Goal: Task Accomplishment & Management: Complete application form

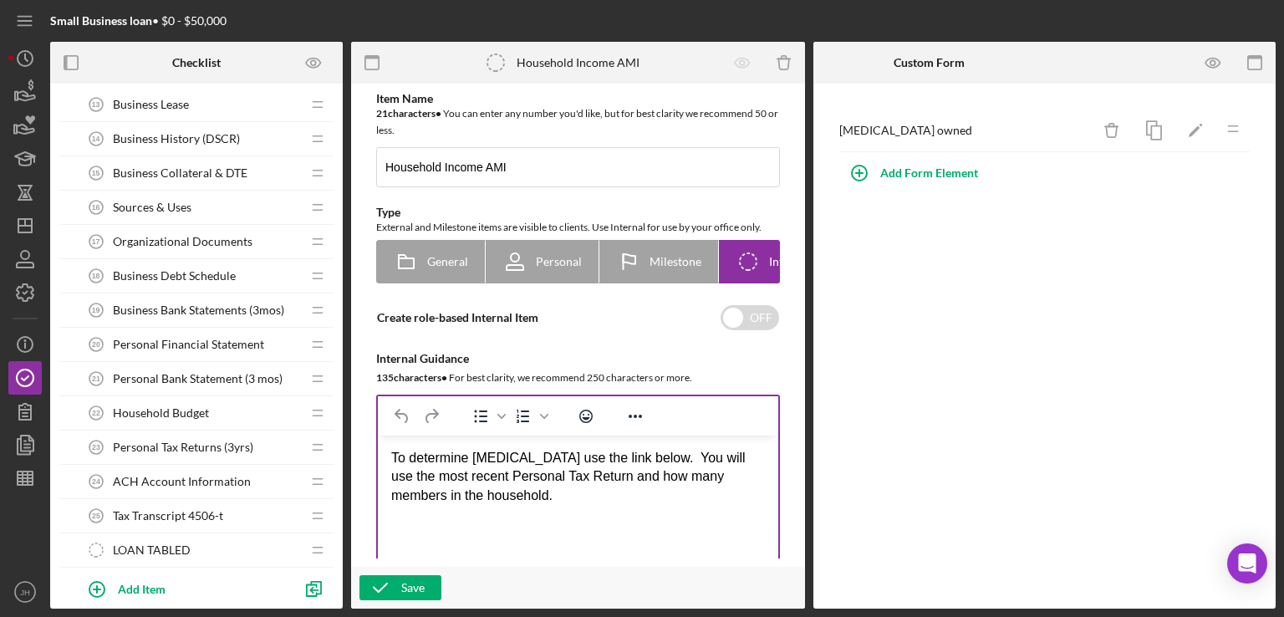
scroll to position [834, 0]
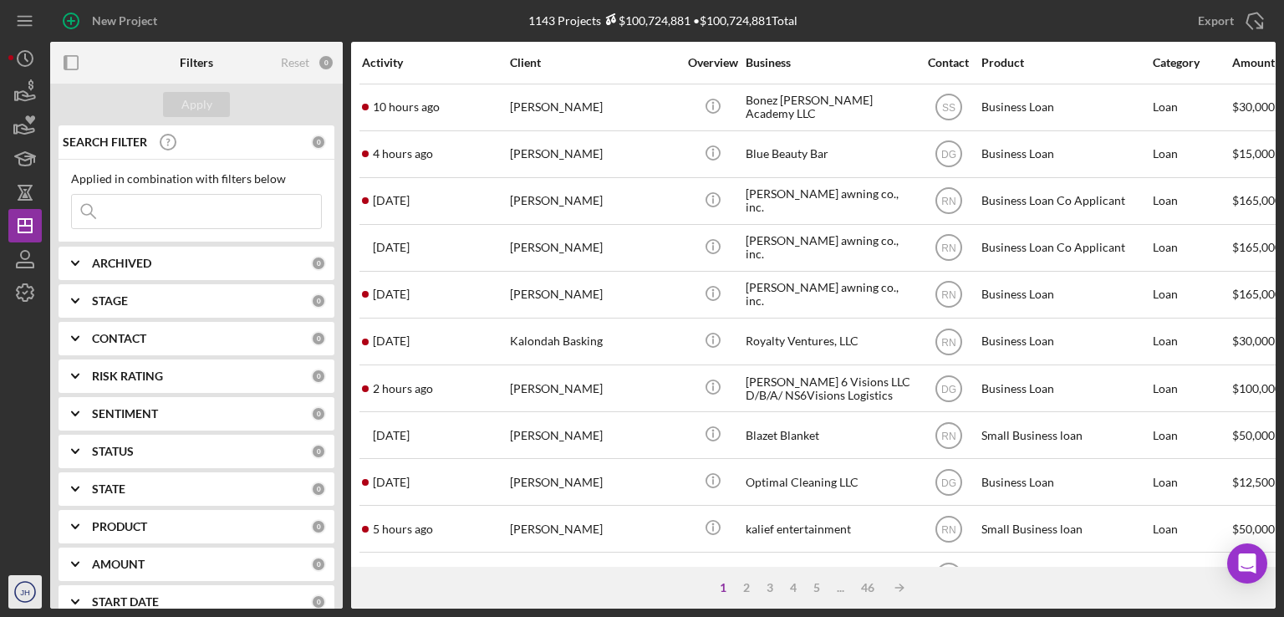
click at [23, 582] on circle "button" at bounding box center [25, 592] width 20 height 20
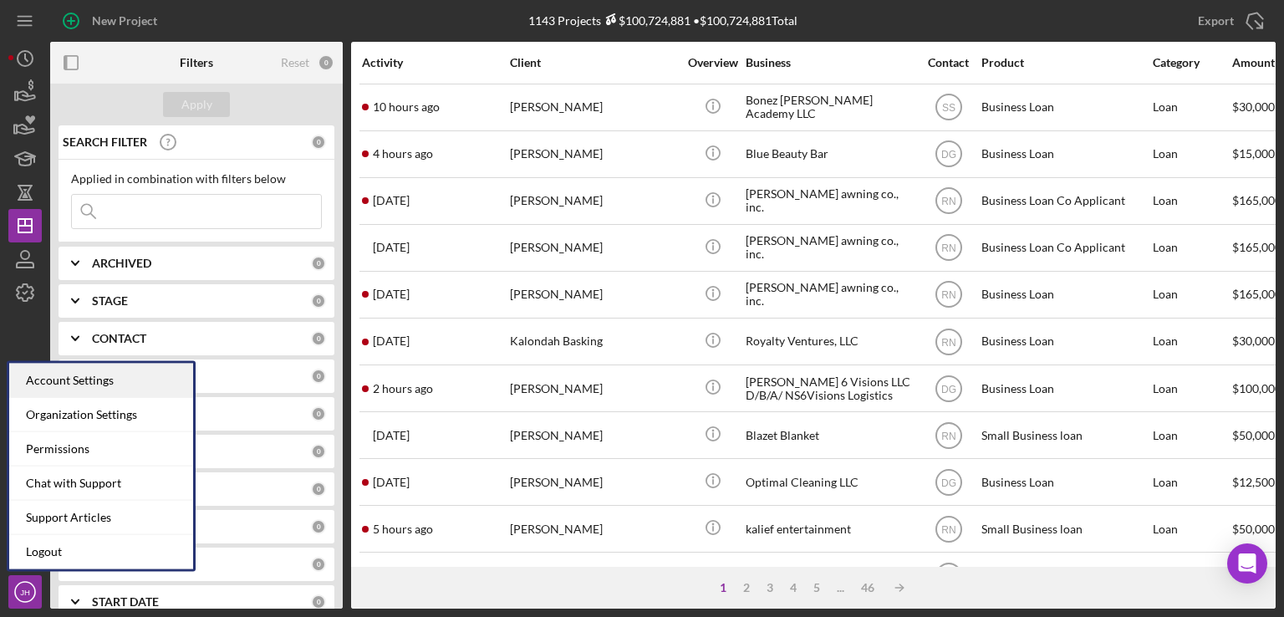
click at [105, 376] on div "Account Settings" at bounding box center [101, 380] width 184 height 34
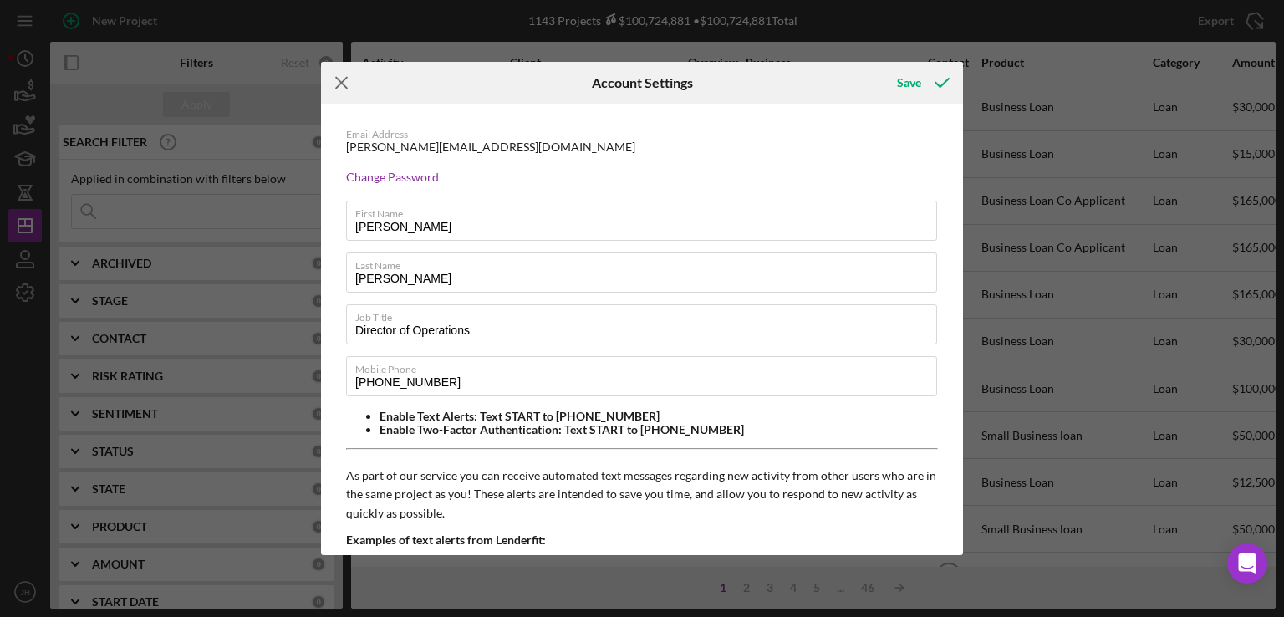
click at [347, 83] on icon "Icon/Menu Close" at bounding box center [342, 83] width 42 height 42
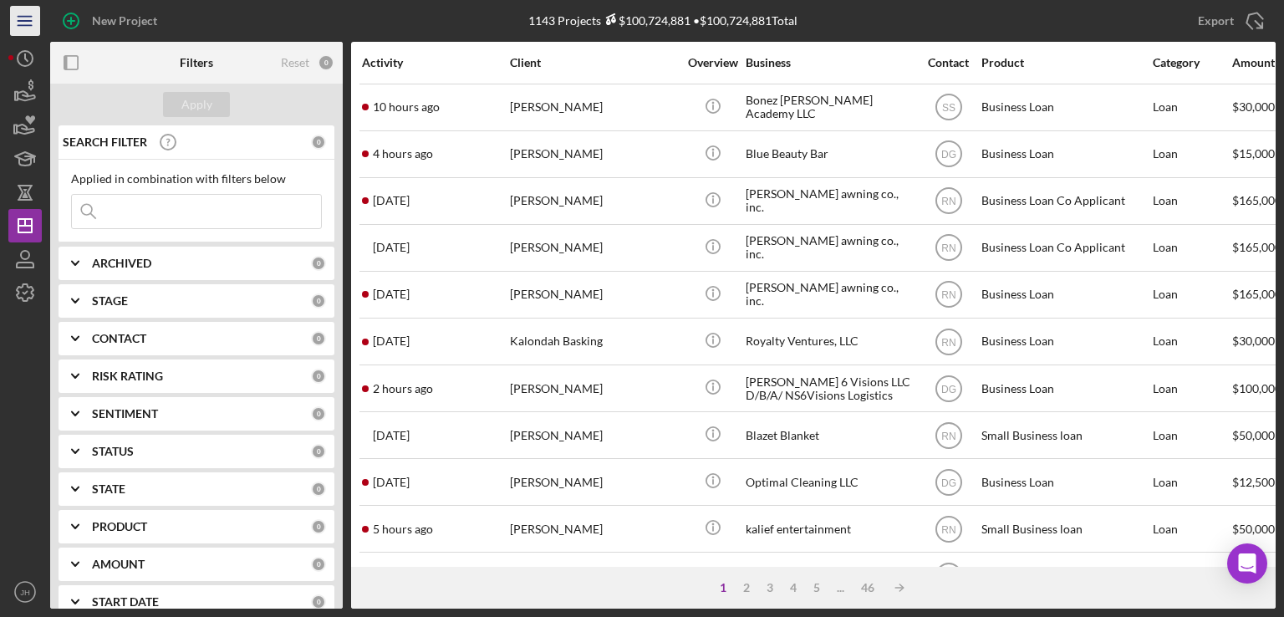
click at [25, 30] on icon "Icon/Menu" at bounding box center [26, 22] width 38 height 38
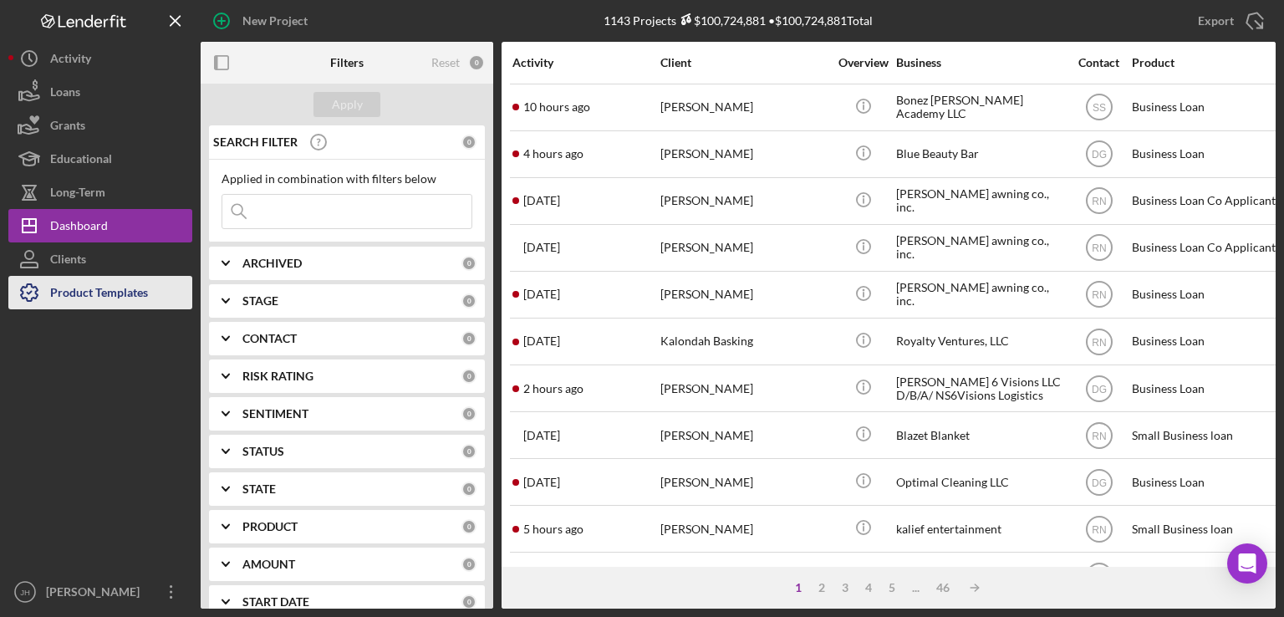
click at [90, 288] on div "Product Templates" at bounding box center [99, 295] width 98 height 38
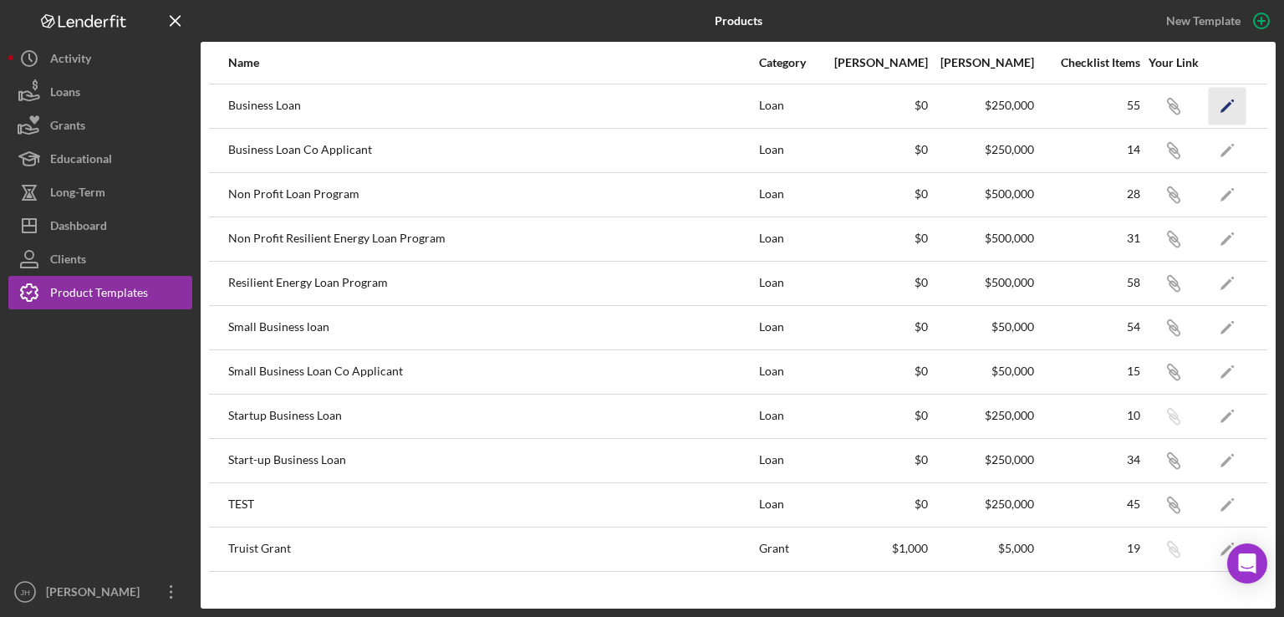
click at [1227, 99] on icon "Icon/Edit" at bounding box center [1227, 106] width 38 height 38
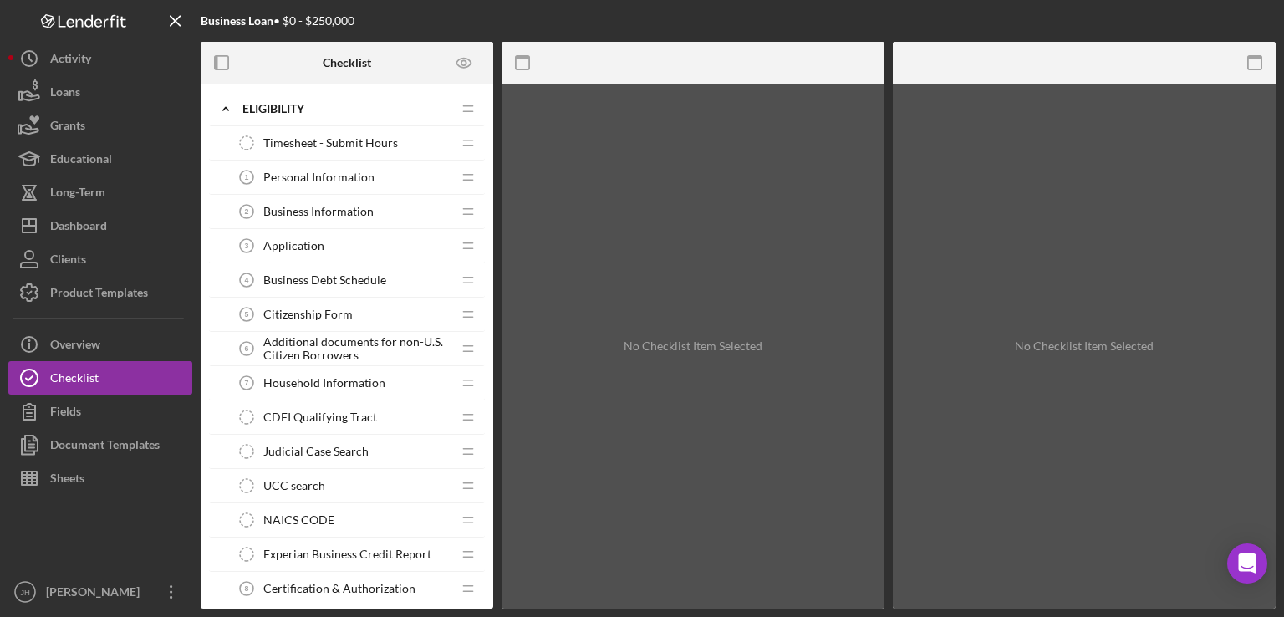
click at [323, 143] on span "Timesheet - Submit Hours" at bounding box center [330, 142] width 135 height 13
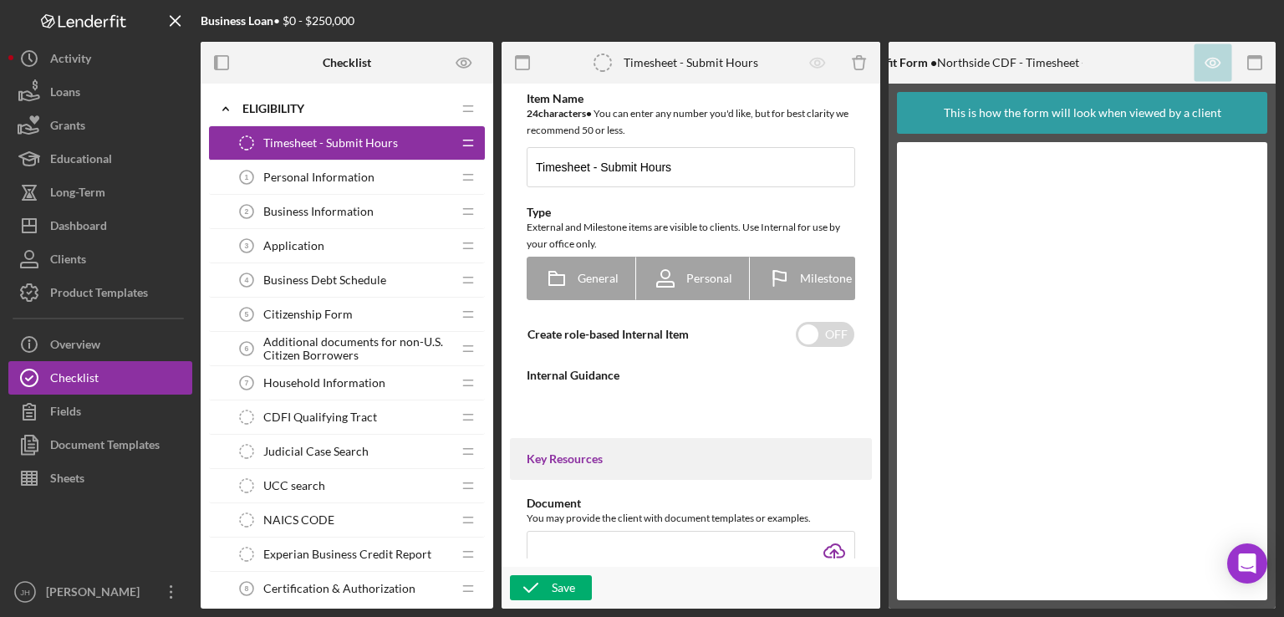
type textarea "<div>Team members can submit time within each application, and externally via t…"
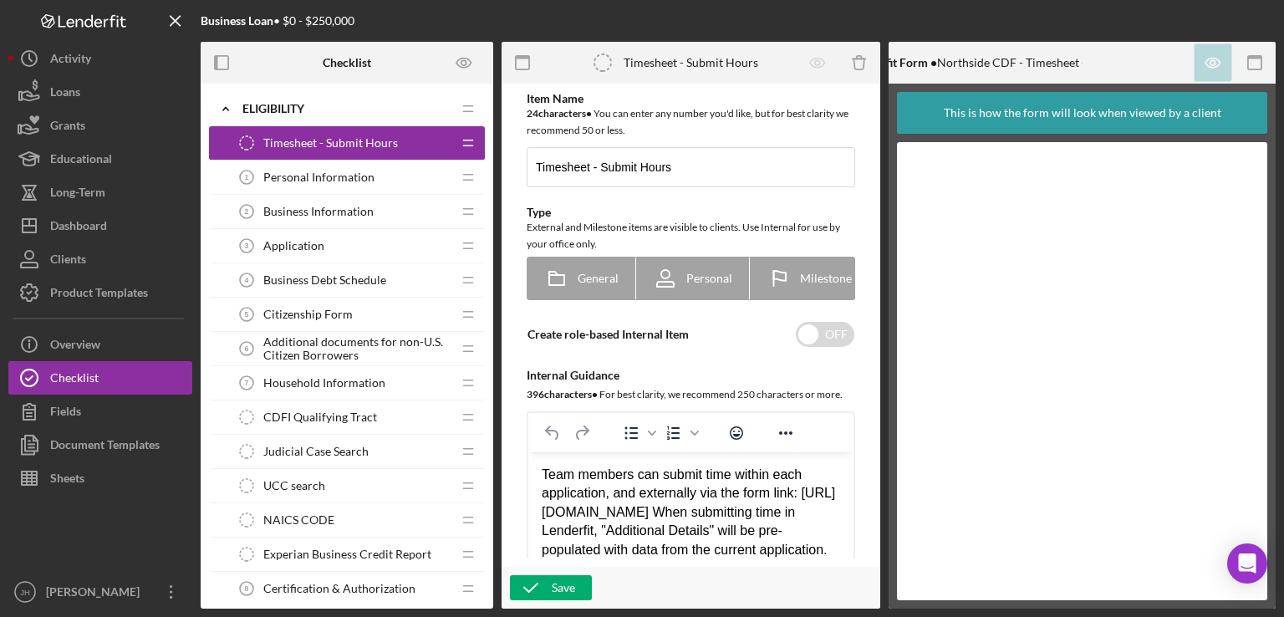
click at [324, 171] on span "Personal Information" at bounding box center [318, 176] width 111 height 13
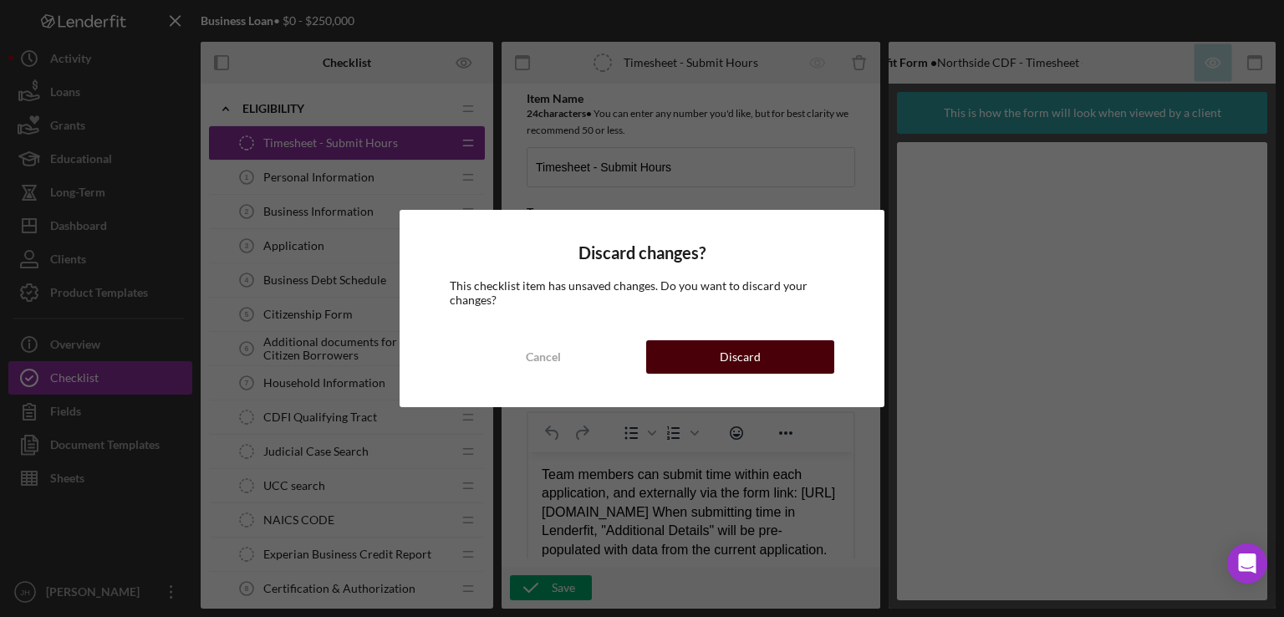
click at [747, 355] on div "Discard" at bounding box center [739, 356] width 41 height 33
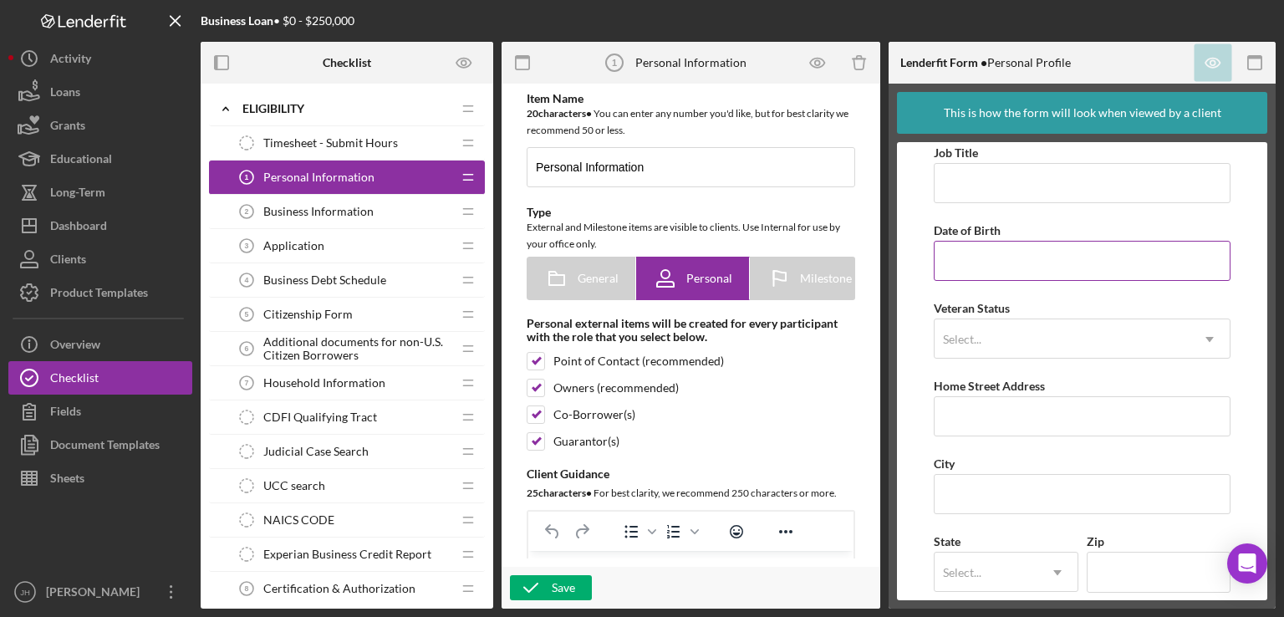
scroll to position [178, 0]
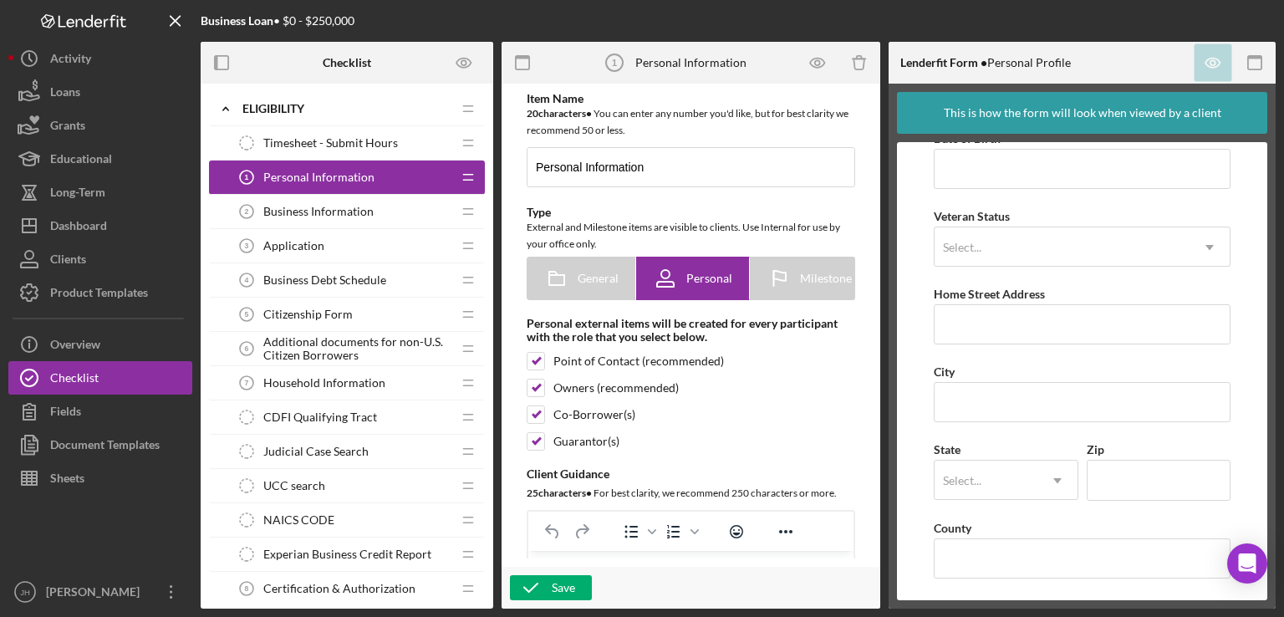
click at [316, 212] on span "Business Information" at bounding box center [318, 211] width 110 height 13
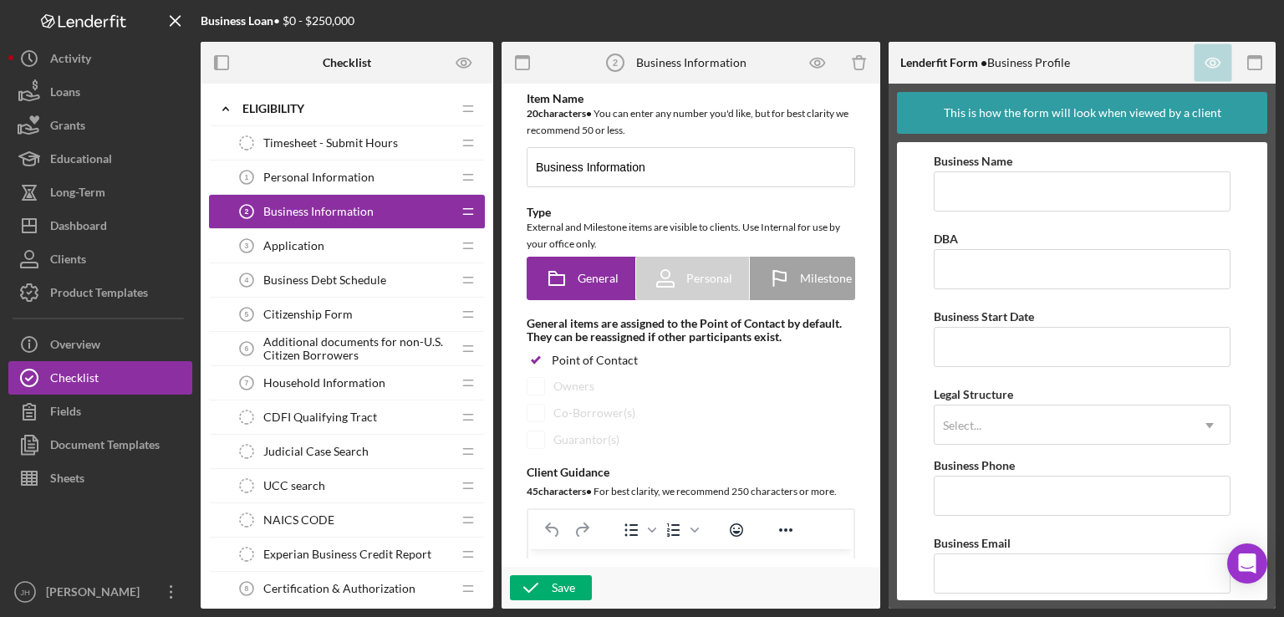
click at [274, 186] on div "Personal Information 1 Personal Information" at bounding box center [340, 176] width 221 height 33
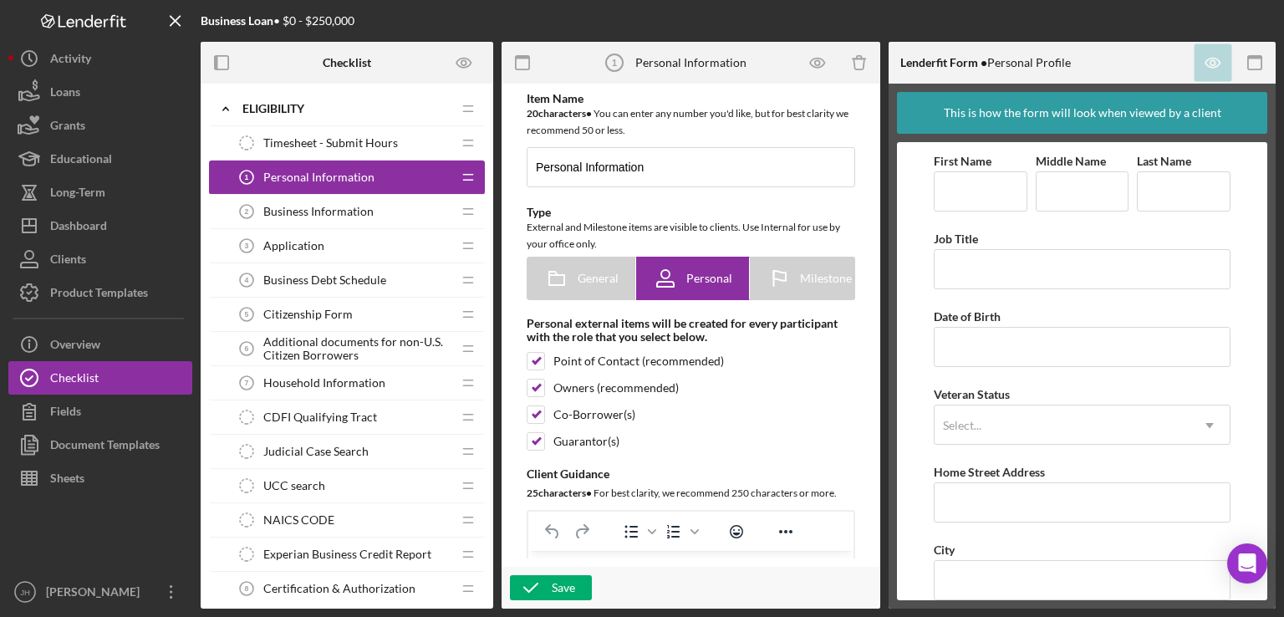
click at [276, 205] on span "Business Information" at bounding box center [318, 211] width 110 height 13
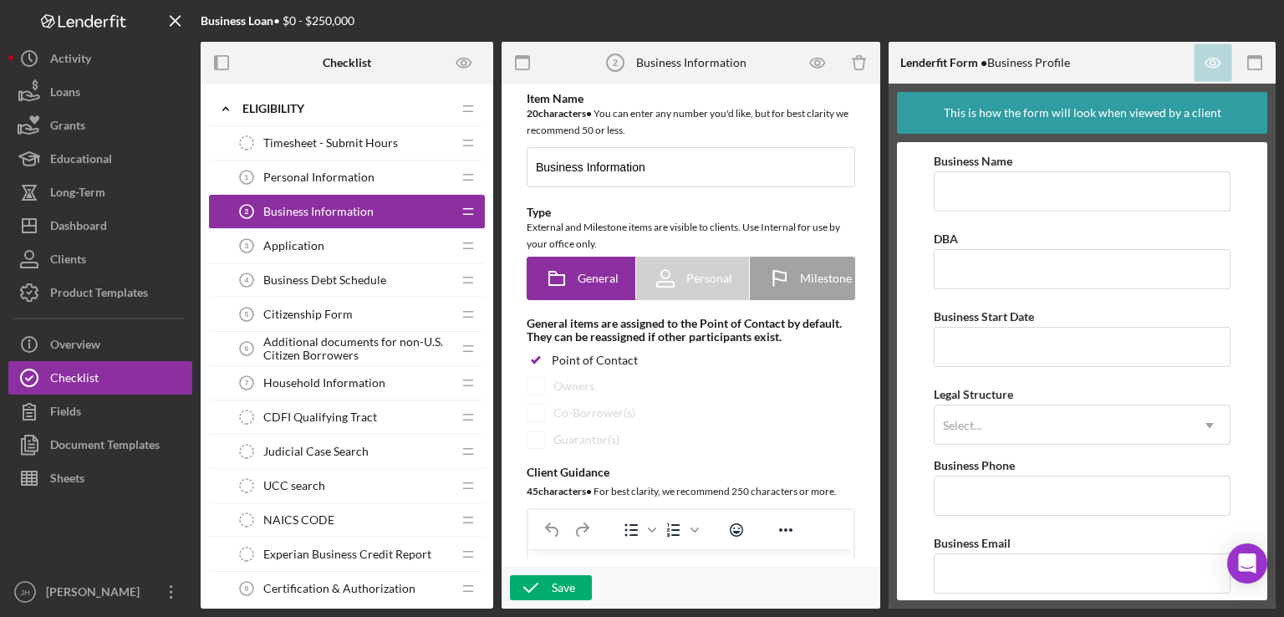
click at [291, 243] on span "Application" at bounding box center [293, 245] width 61 height 13
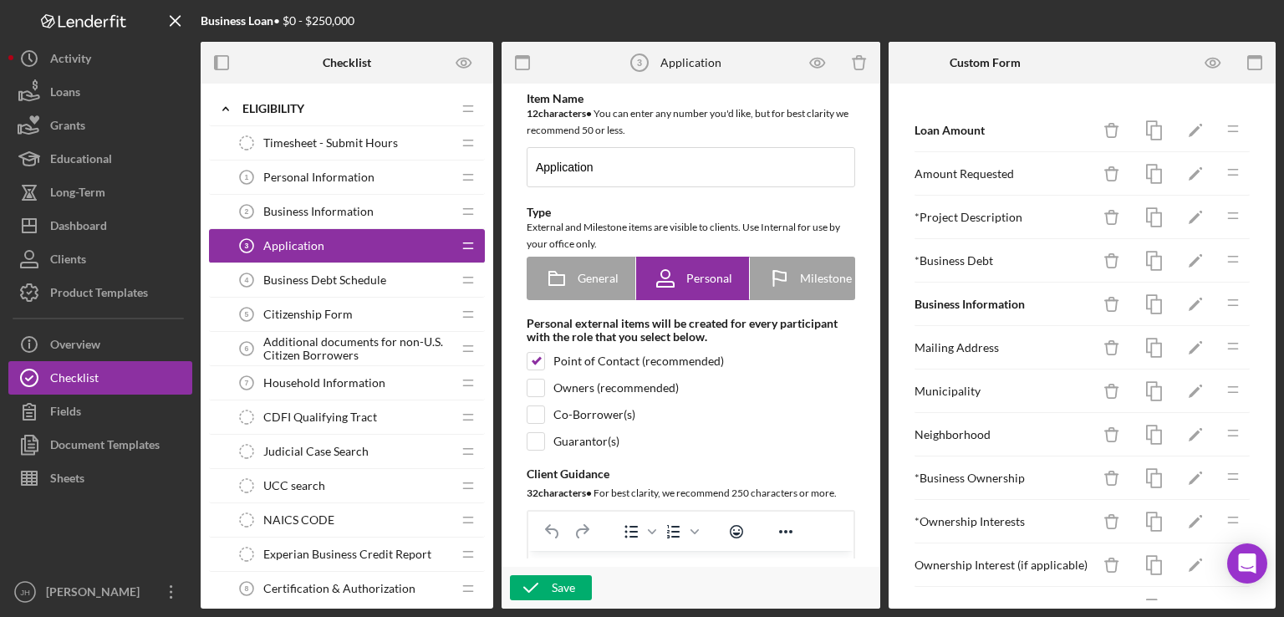
click at [325, 283] on span "Business Debt Schedule" at bounding box center [324, 279] width 123 height 13
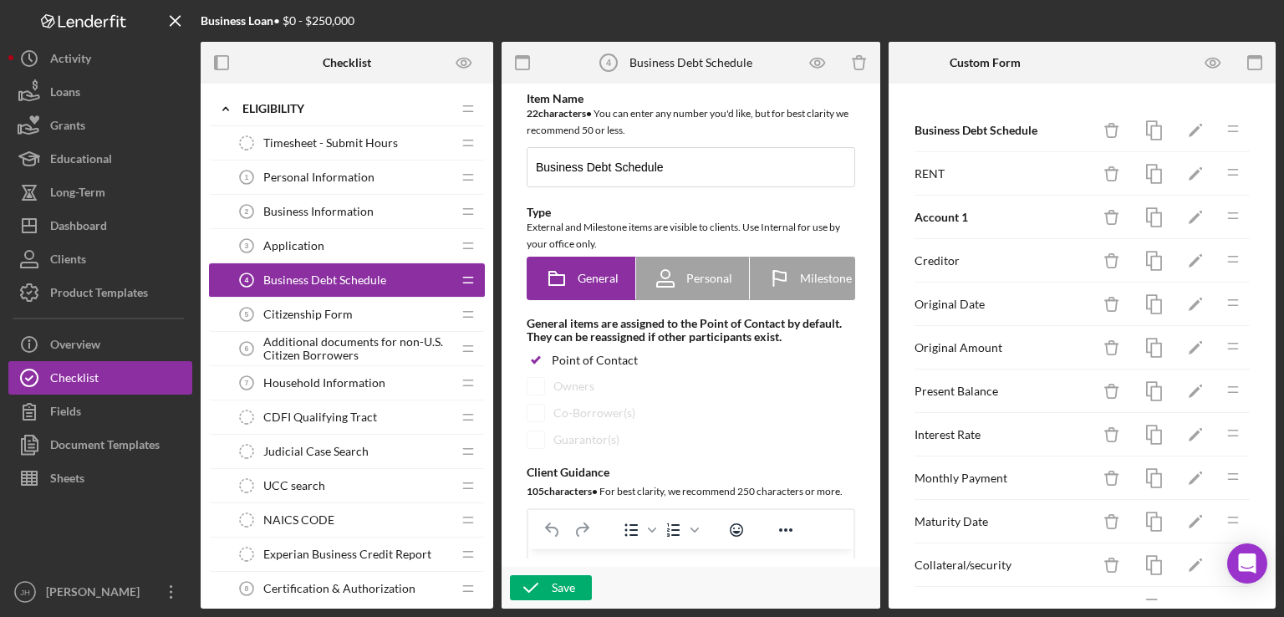
click at [324, 317] on span "Citizenship Form" at bounding box center [307, 314] width 89 height 13
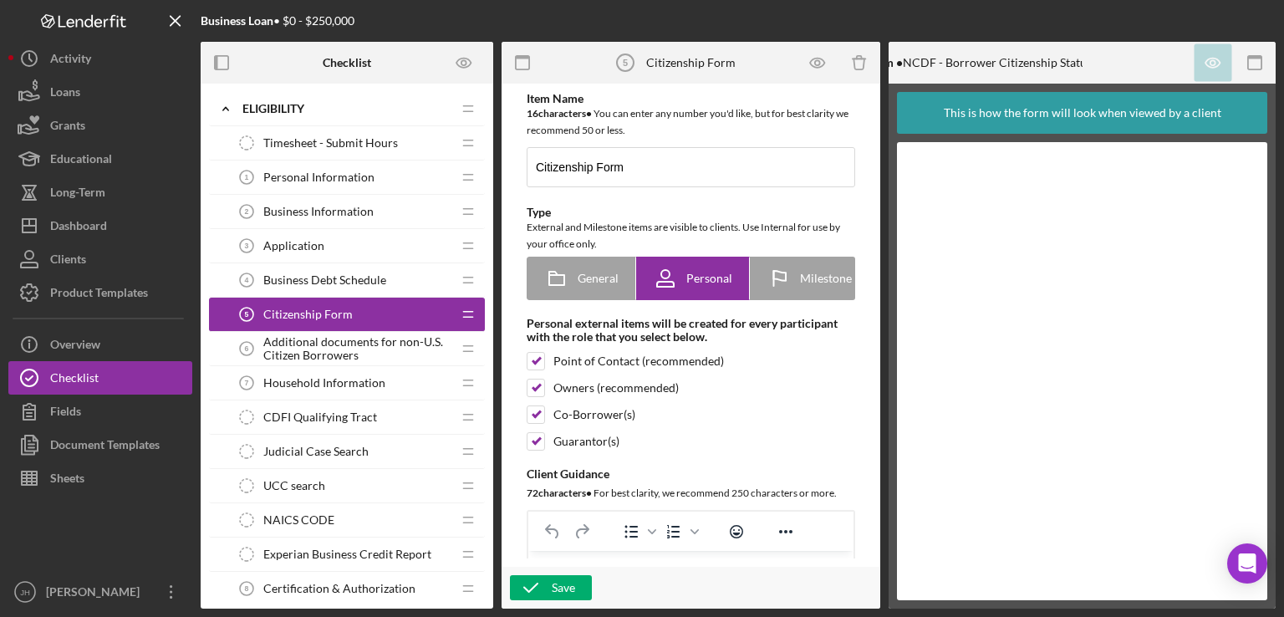
click at [312, 346] on span "Additional documents for non-U.S. Citizen Borrowers" at bounding box center [357, 348] width 188 height 27
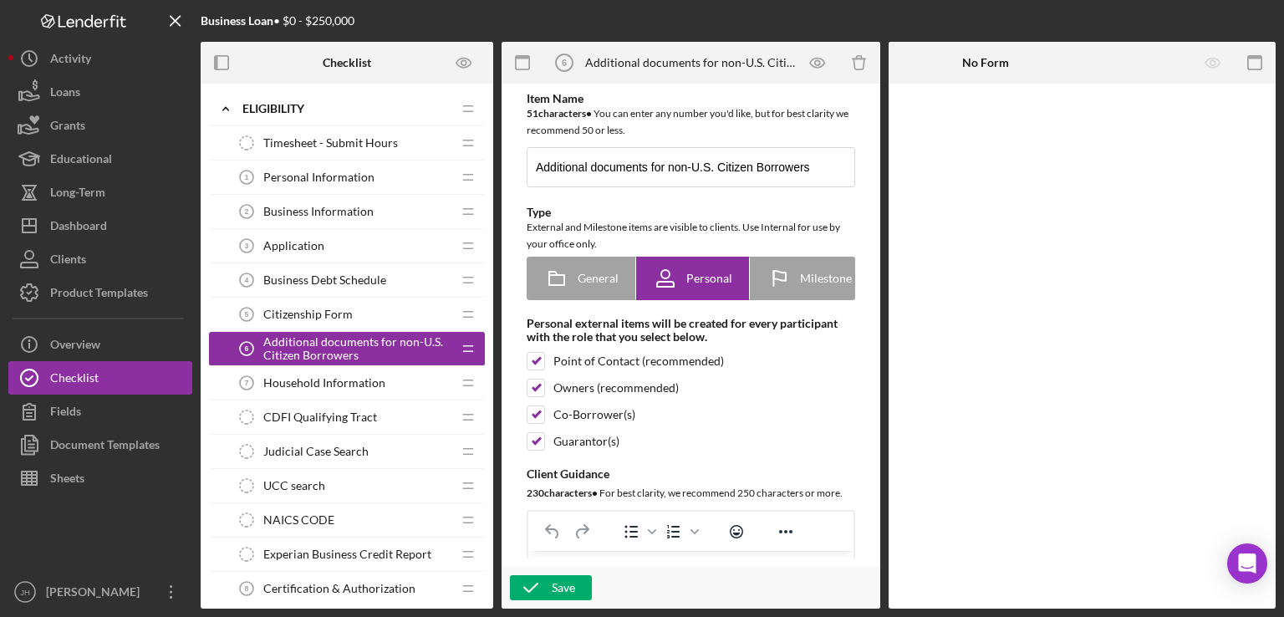
click at [317, 385] on span "Household Information" at bounding box center [324, 382] width 122 height 13
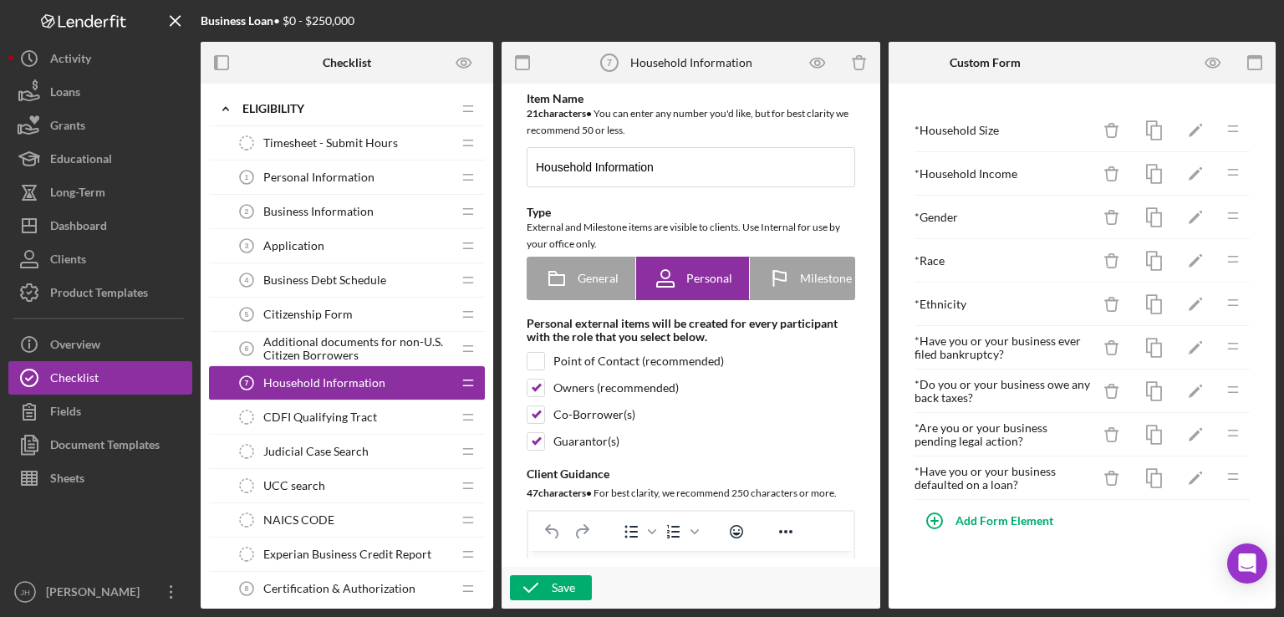
click at [290, 419] on span "CDFI Qualifying Tract" at bounding box center [320, 416] width 114 height 13
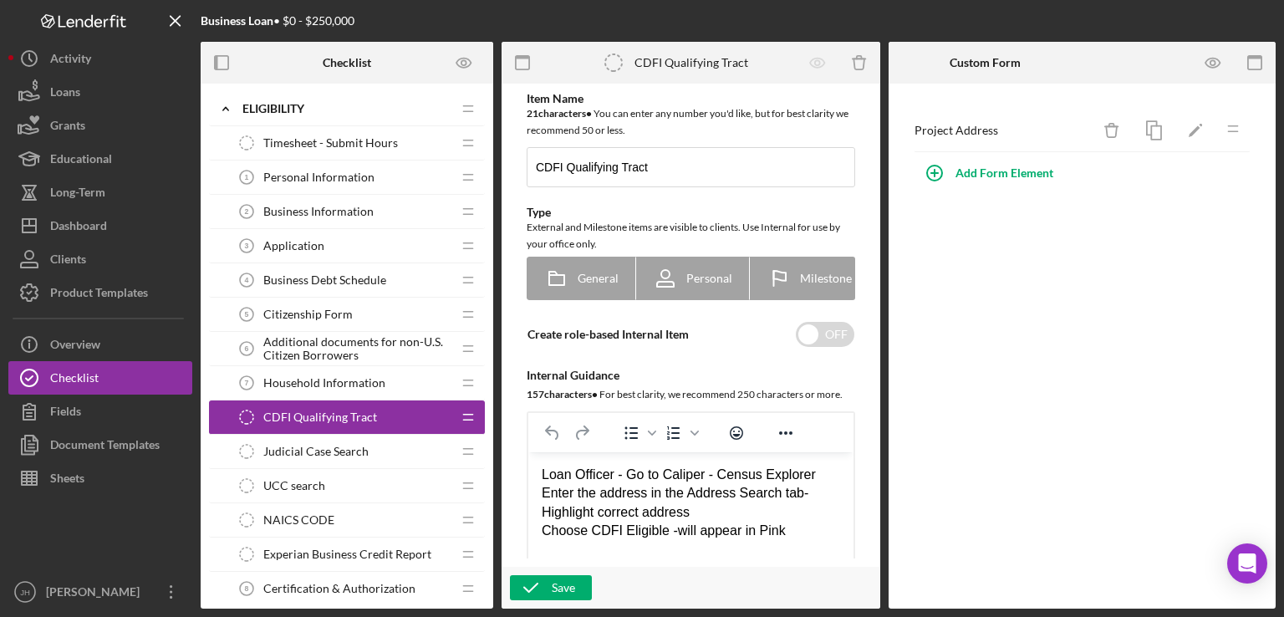
click at [335, 450] on span "Judicial Case Search" at bounding box center [315, 451] width 105 height 13
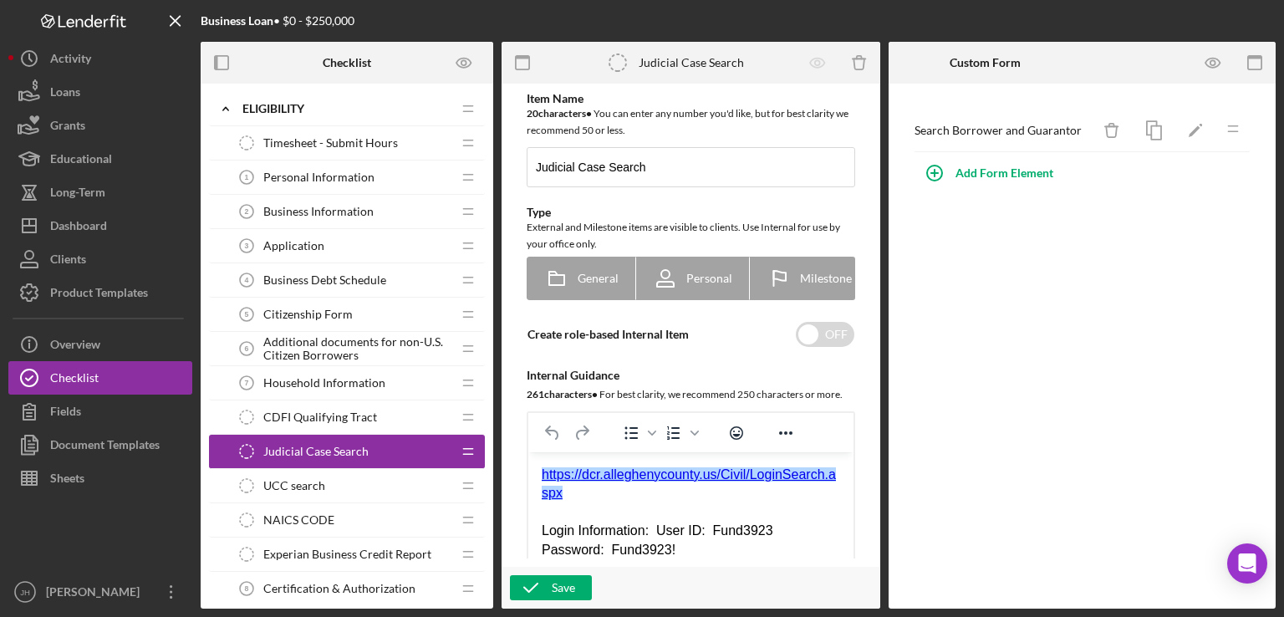
click at [310, 486] on span "UCC search" at bounding box center [294, 485] width 62 height 13
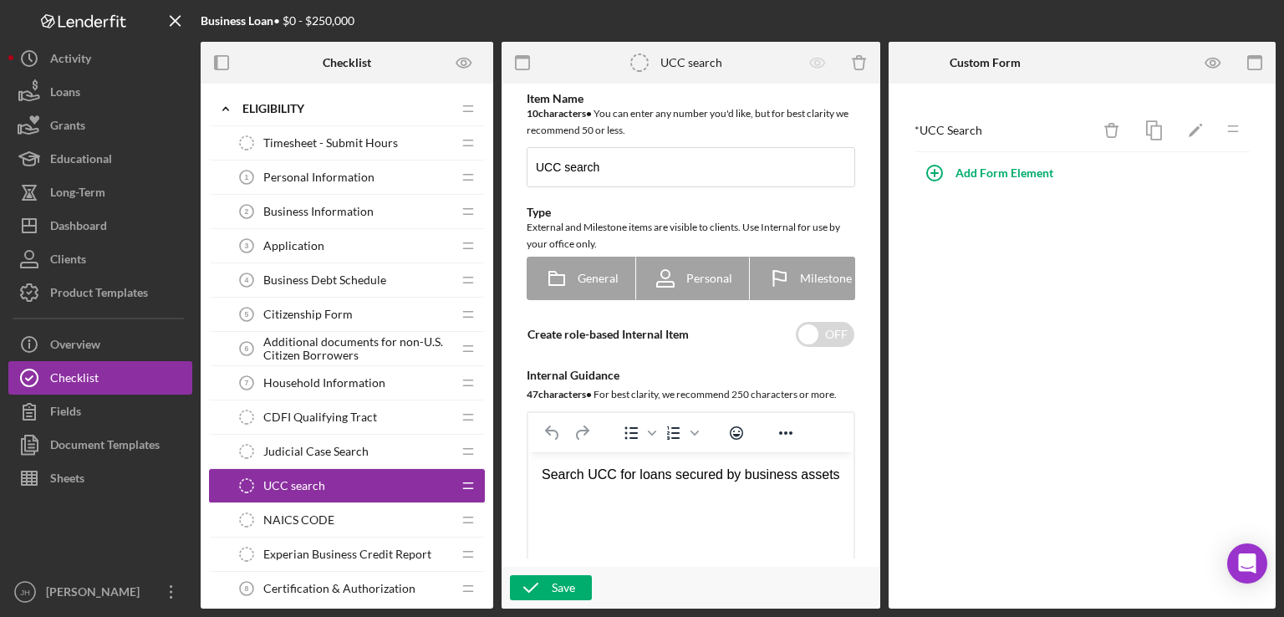
click at [321, 454] on span "Judicial Case Search" at bounding box center [315, 451] width 105 height 13
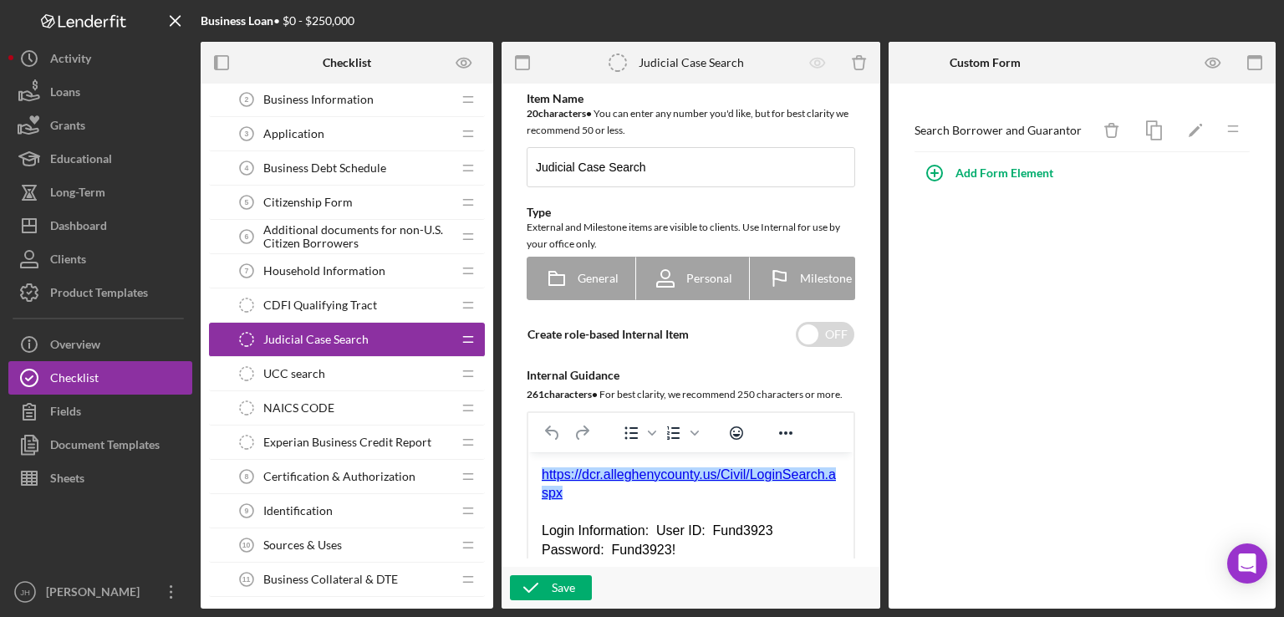
scroll to position [84, 0]
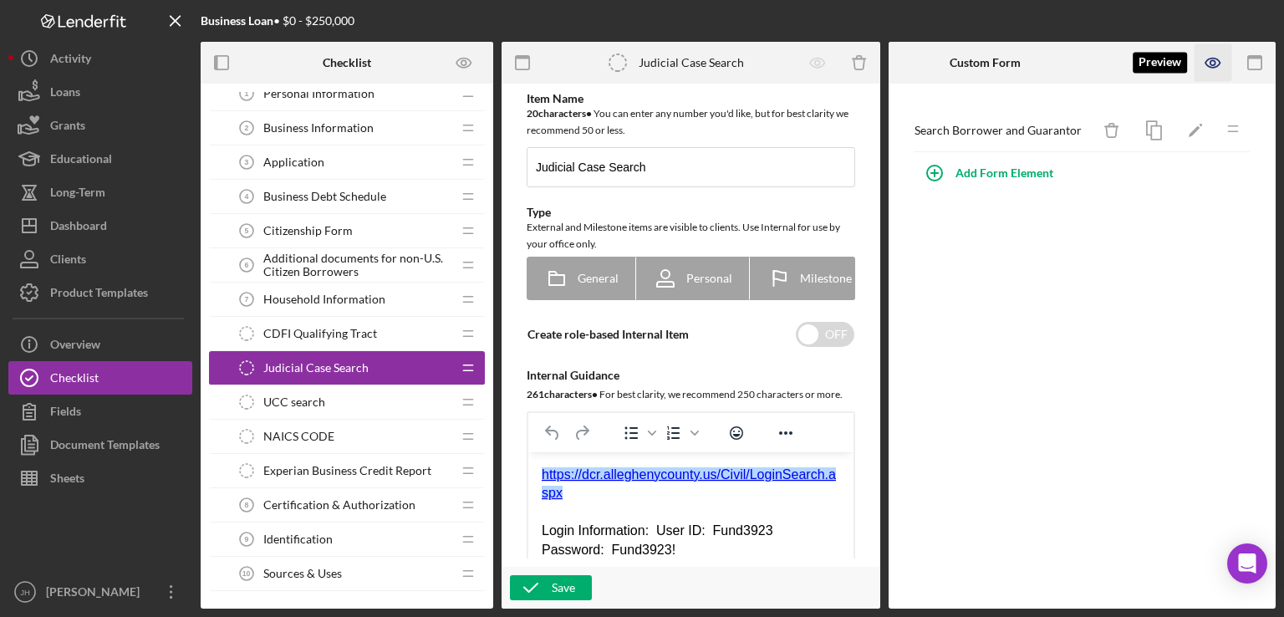
click at [1213, 61] on icon "button" at bounding box center [1212, 62] width 5 height 5
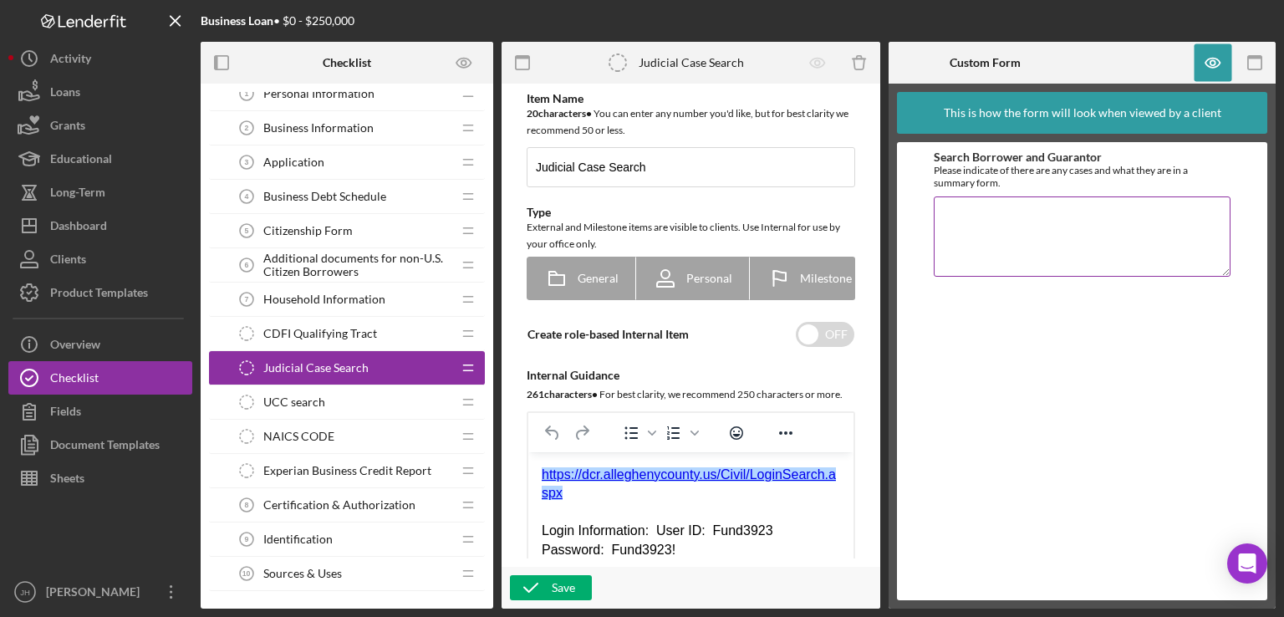
click at [999, 221] on textarea "Search Borrower and Guarantor" at bounding box center [1081, 236] width 296 height 80
click at [302, 334] on span "CDFI Qualifying Tract" at bounding box center [320, 333] width 114 height 13
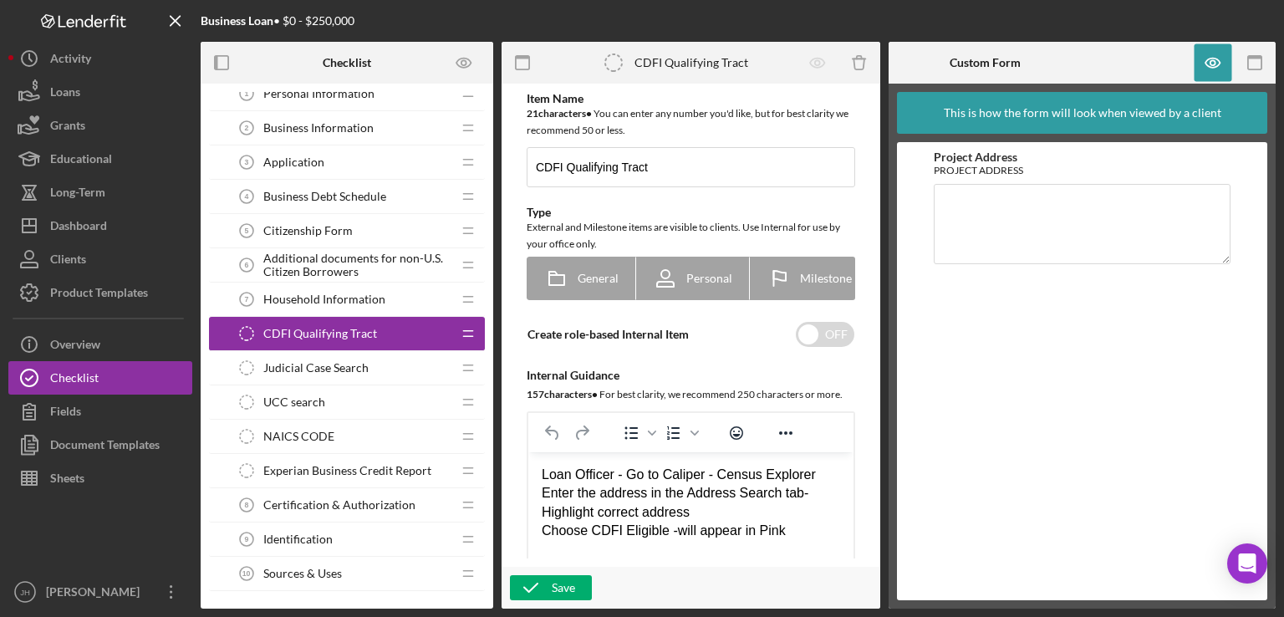
click at [304, 400] on span "UCC search" at bounding box center [294, 401] width 62 height 13
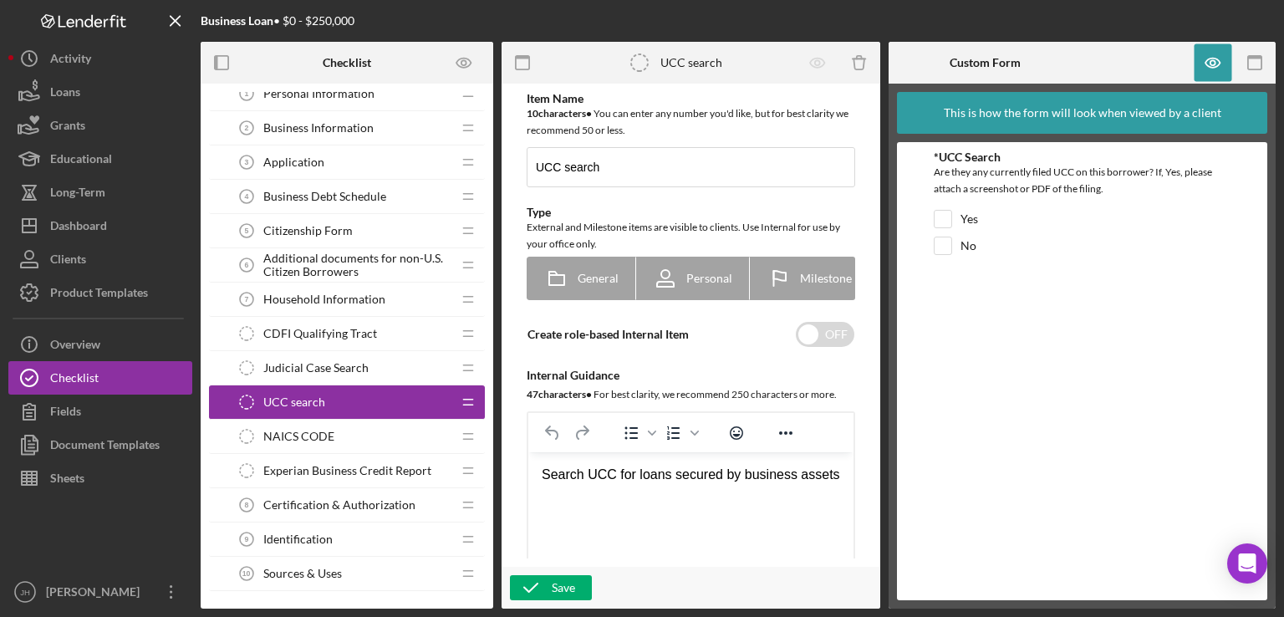
click at [308, 432] on span "NAICS CODE" at bounding box center [298, 436] width 71 height 13
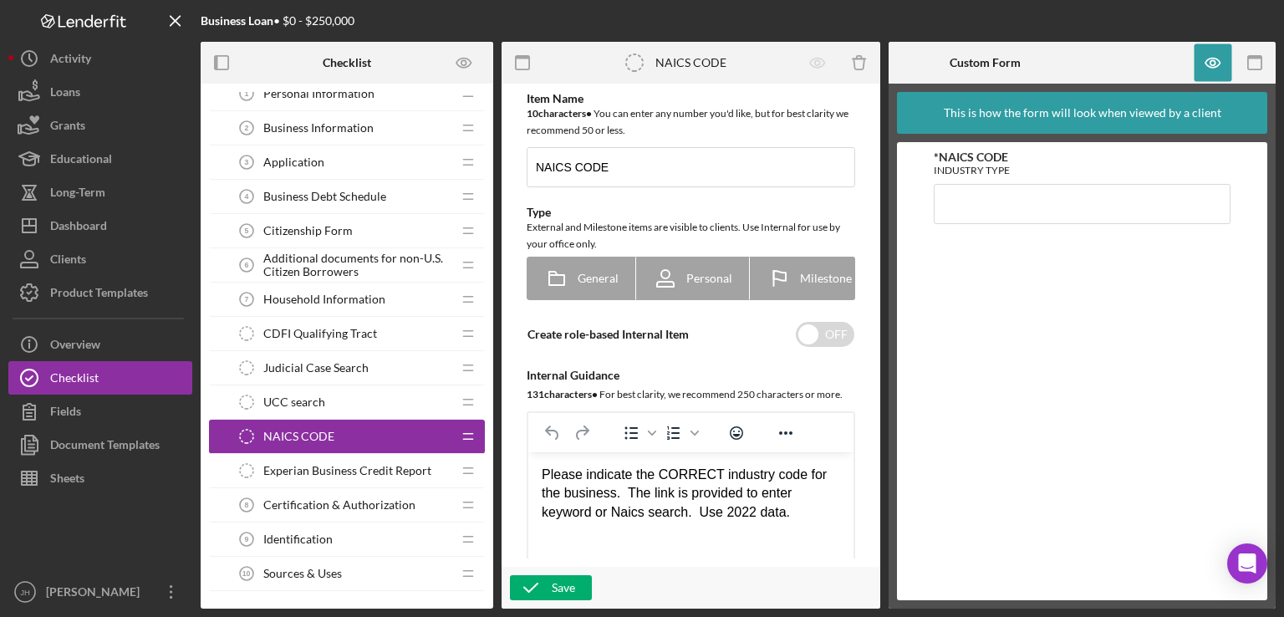
click at [355, 467] on span "Experian Business Credit Report" at bounding box center [347, 470] width 168 height 13
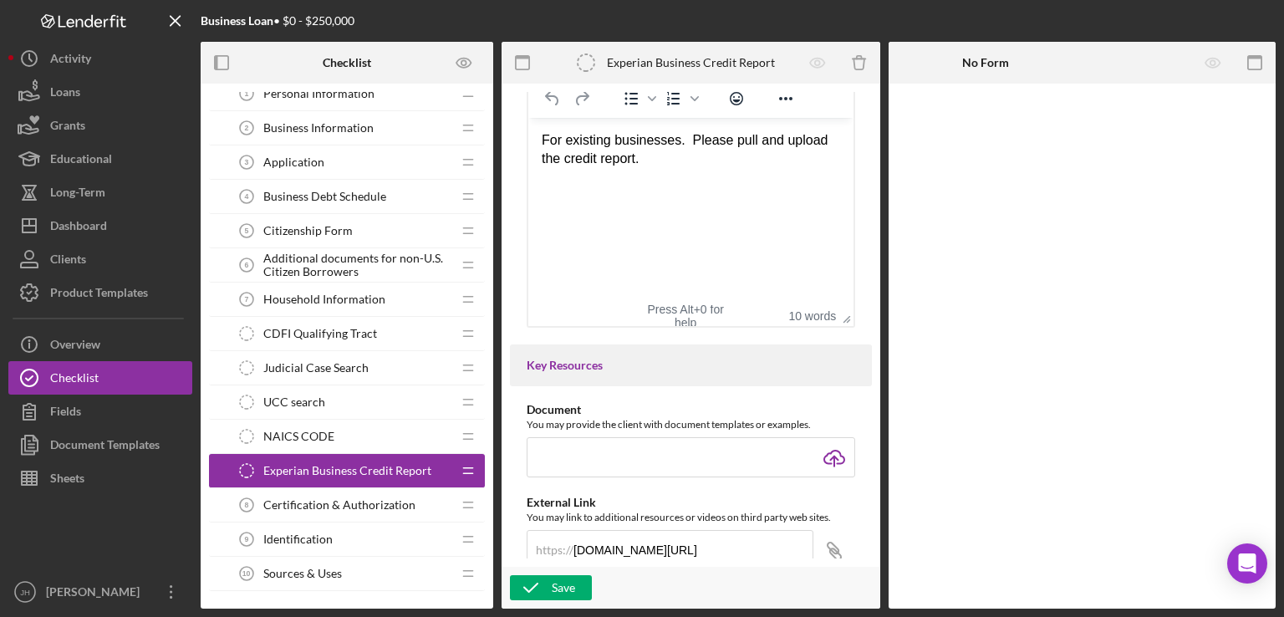
scroll to position [167, 0]
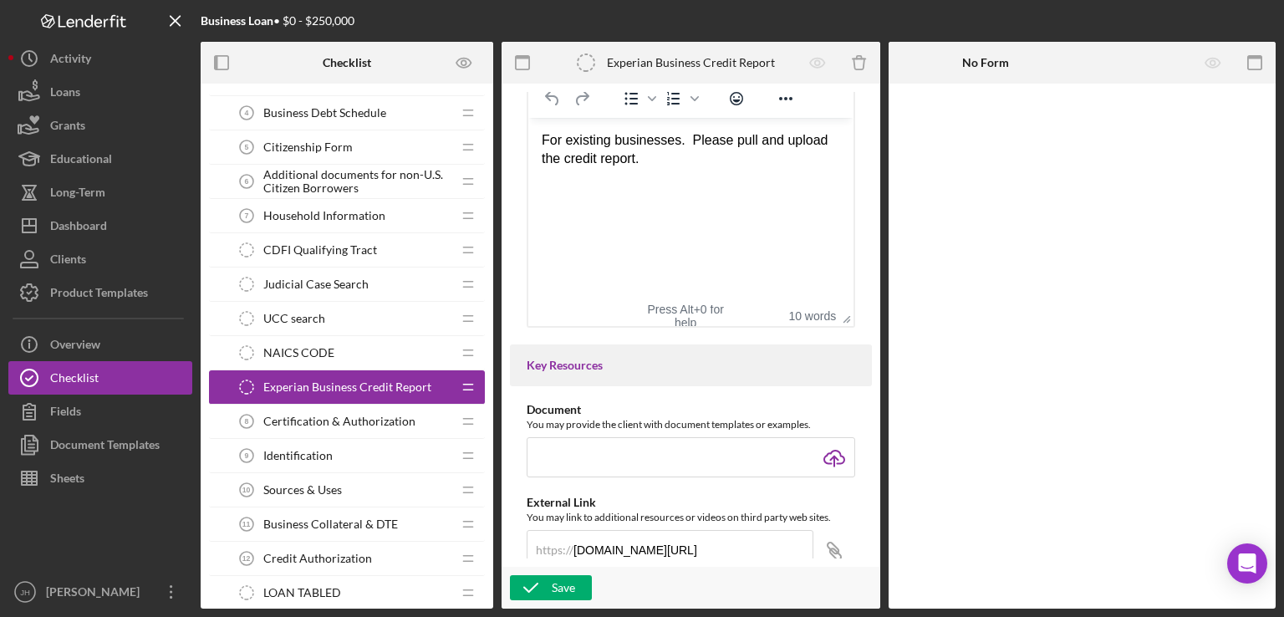
click at [361, 419] on span "Certification & Authorization" at bounding box center [339, 420] width 152 height 13
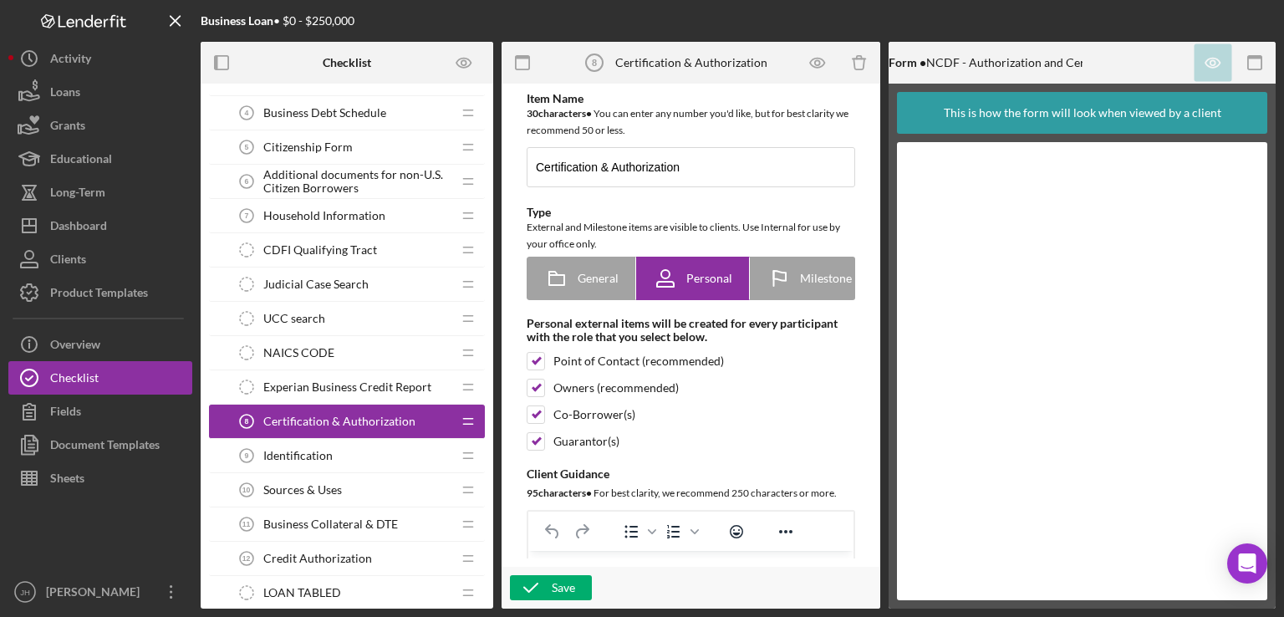
click at [302, 449] on span "Identification" at bounding box center [297, 455] width 69 height 13
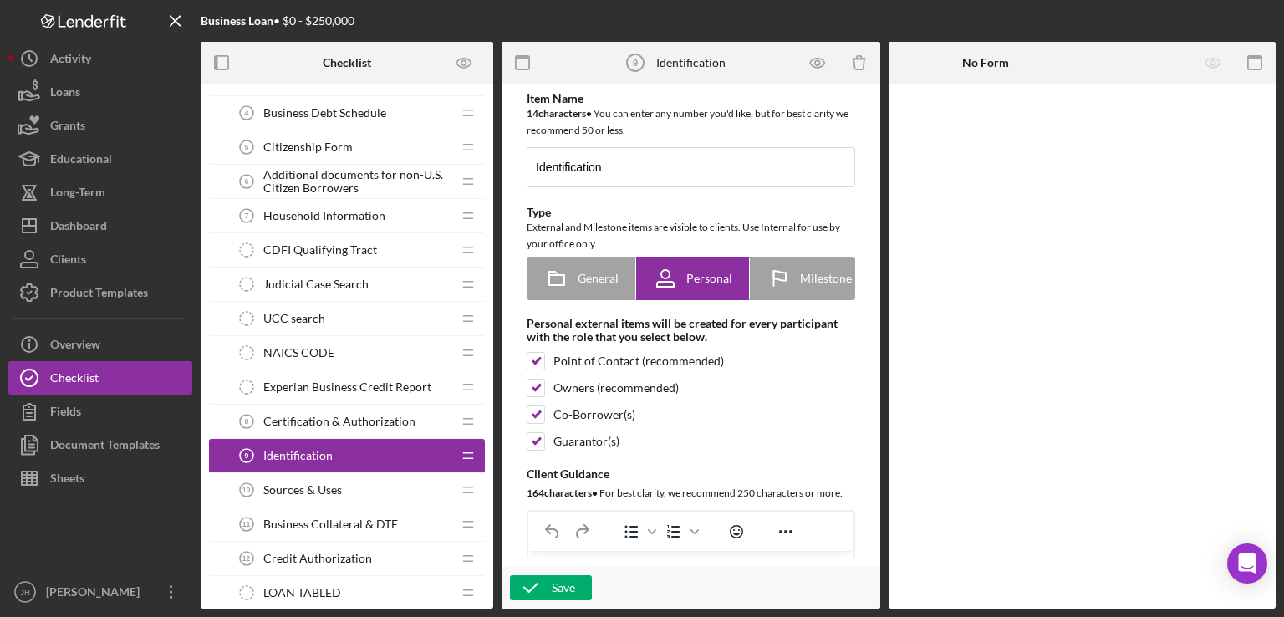
click at [303, 495] on div "Sources & Uses 10 Sources & Uses" at bounding box center [340, 489] width 221 height 33
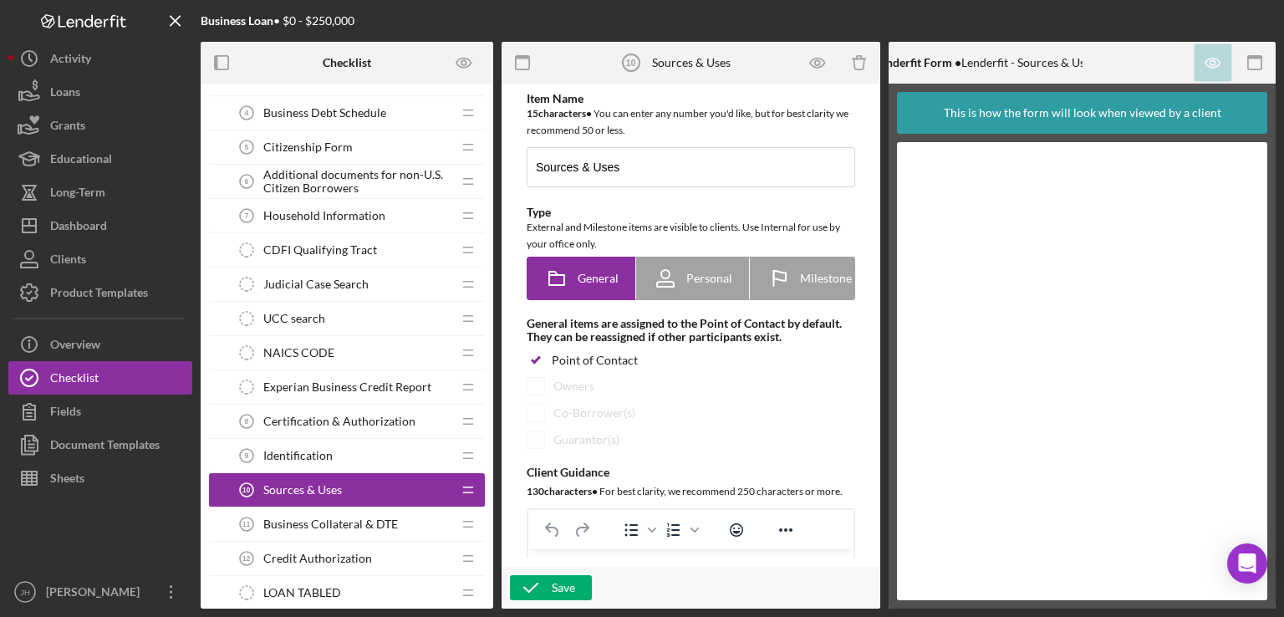
click at [302, 523] on span "Business Collateral & DTE" at bounding box center [330, 523] width 135 height 13
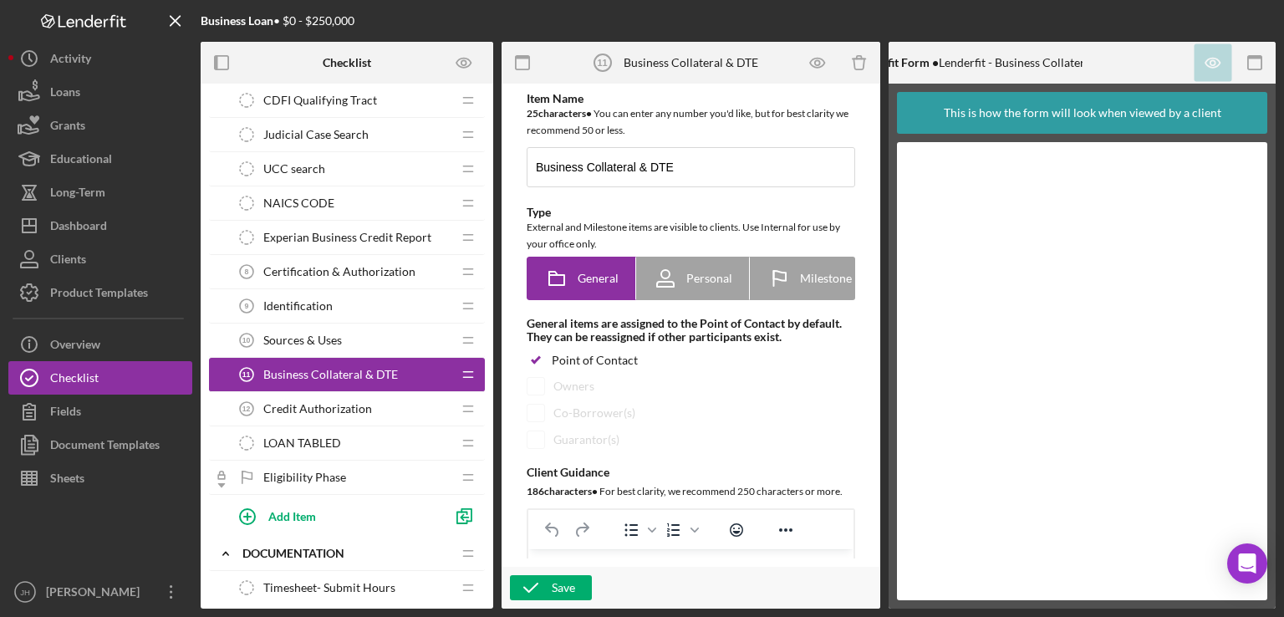
scroll to position [334, 0]
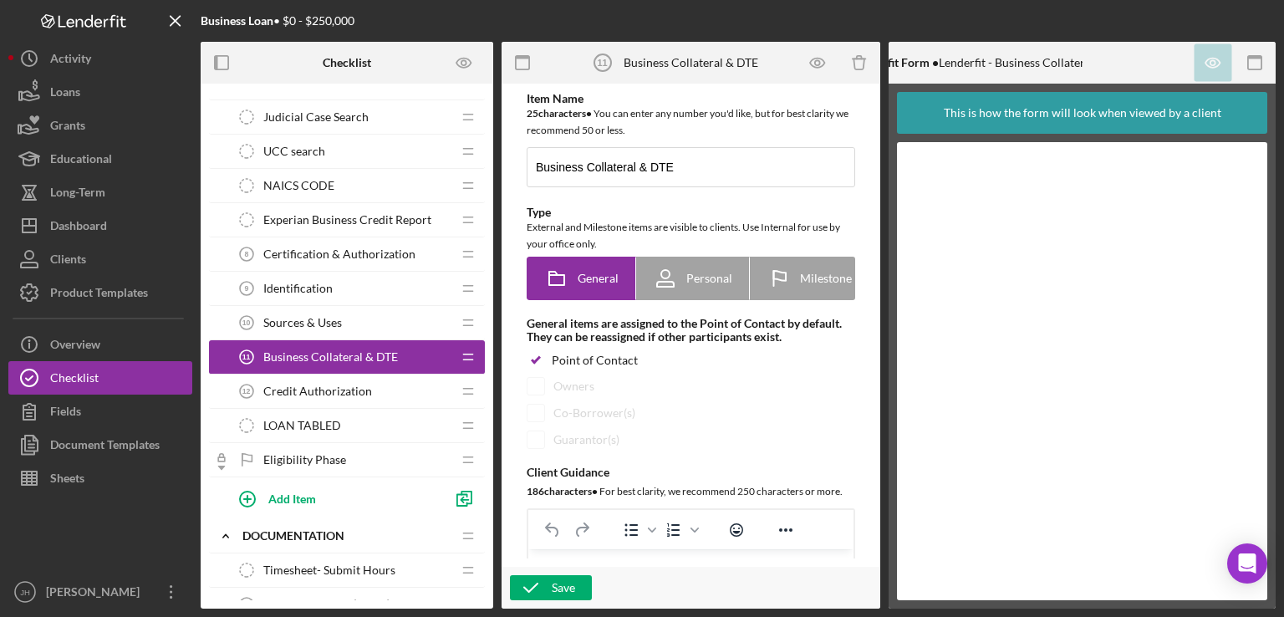
click at [314, 394] on span "Credit Authorization" at bounding box center [317, 390] width 109 height 13
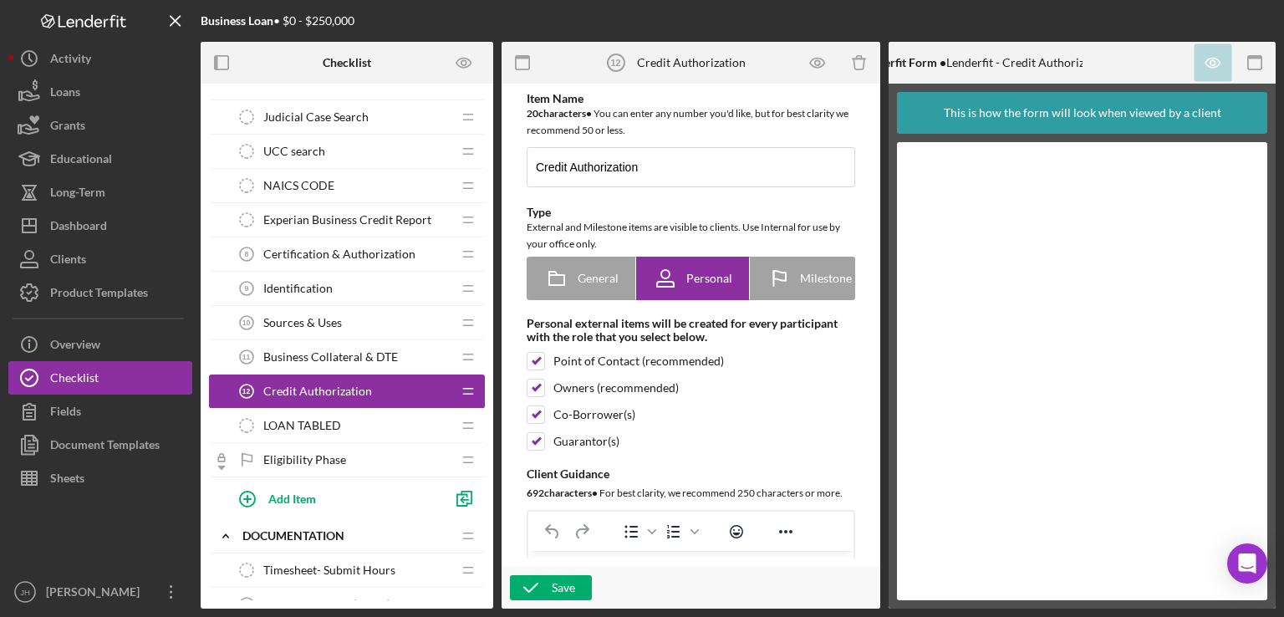
click at [322, 420] on span "LOAN TABLED" at bounding box center [302, 425] width 78 height 13
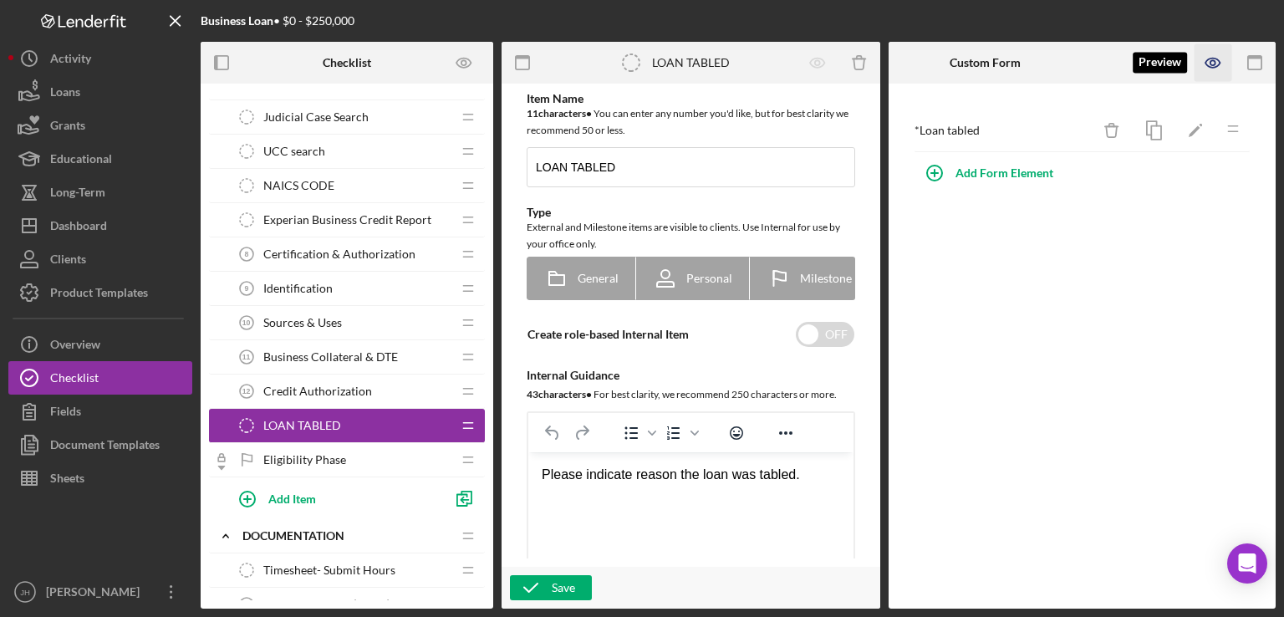
click at [1218, 66] on icon "button" at bounding box center [1213, 63] width 38 height 38
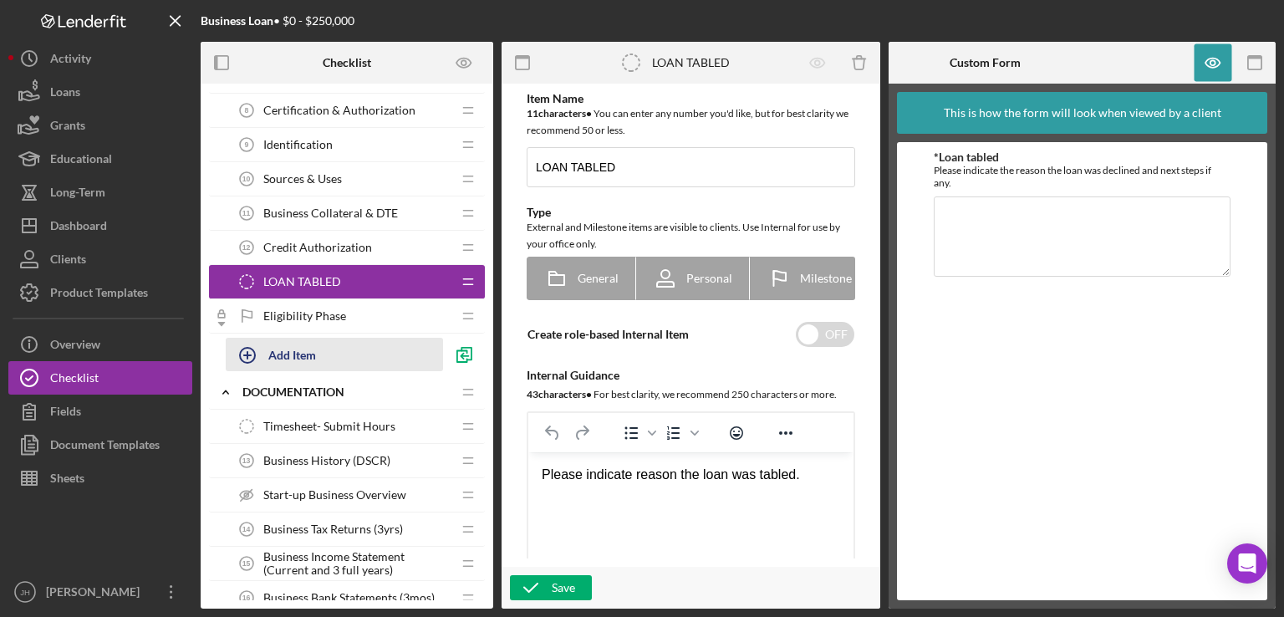
scroll to position [585, 0]
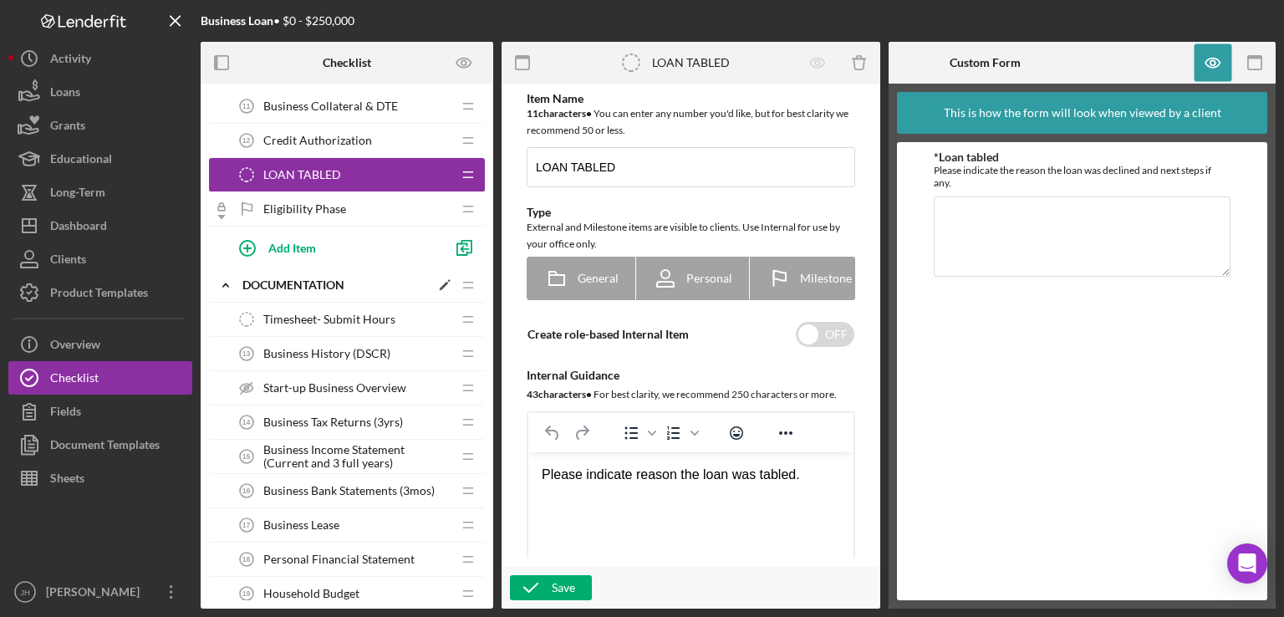
click at [230, 288] on icon "Icon/Expander" at bounding box center [225, 284] width 33 height 33
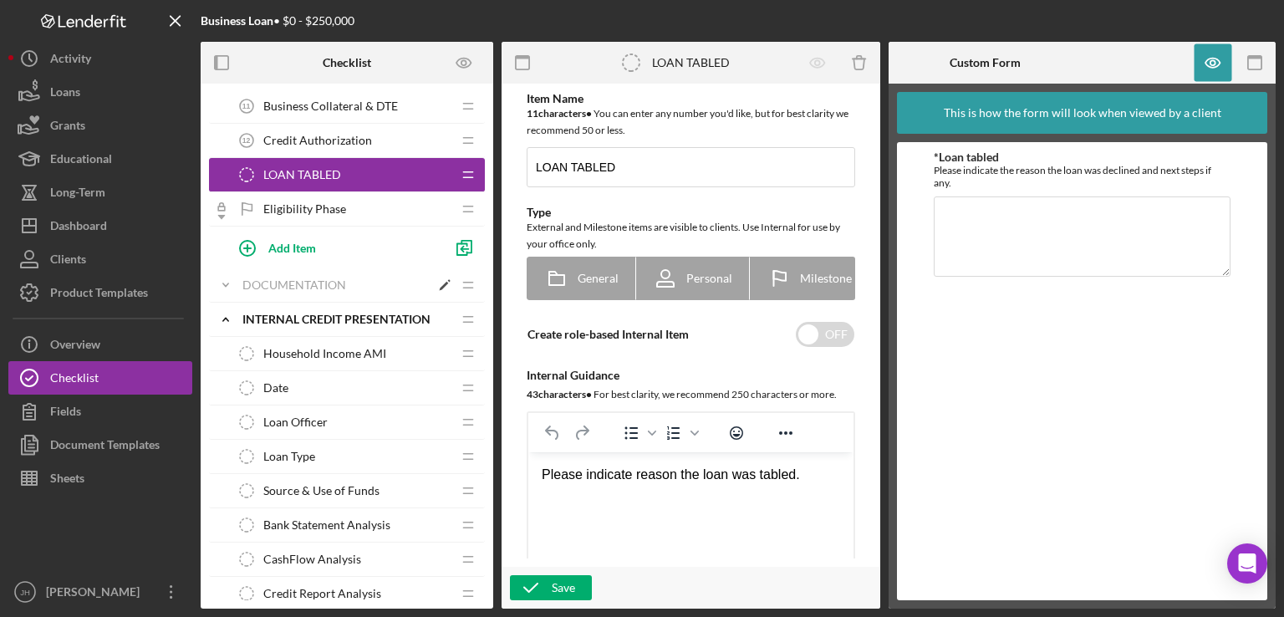
click at [230, 288] on icon "Icon/Expander" at bounding box center [225, 284] width 33 height 33
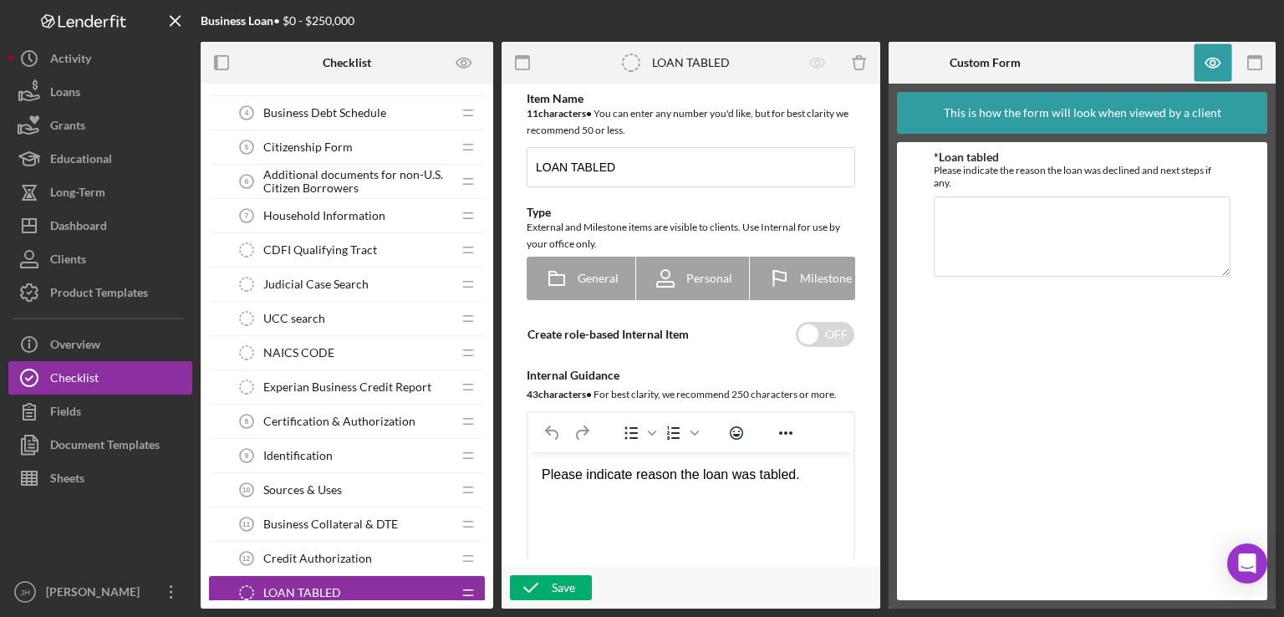
scroll to position [84, 0]
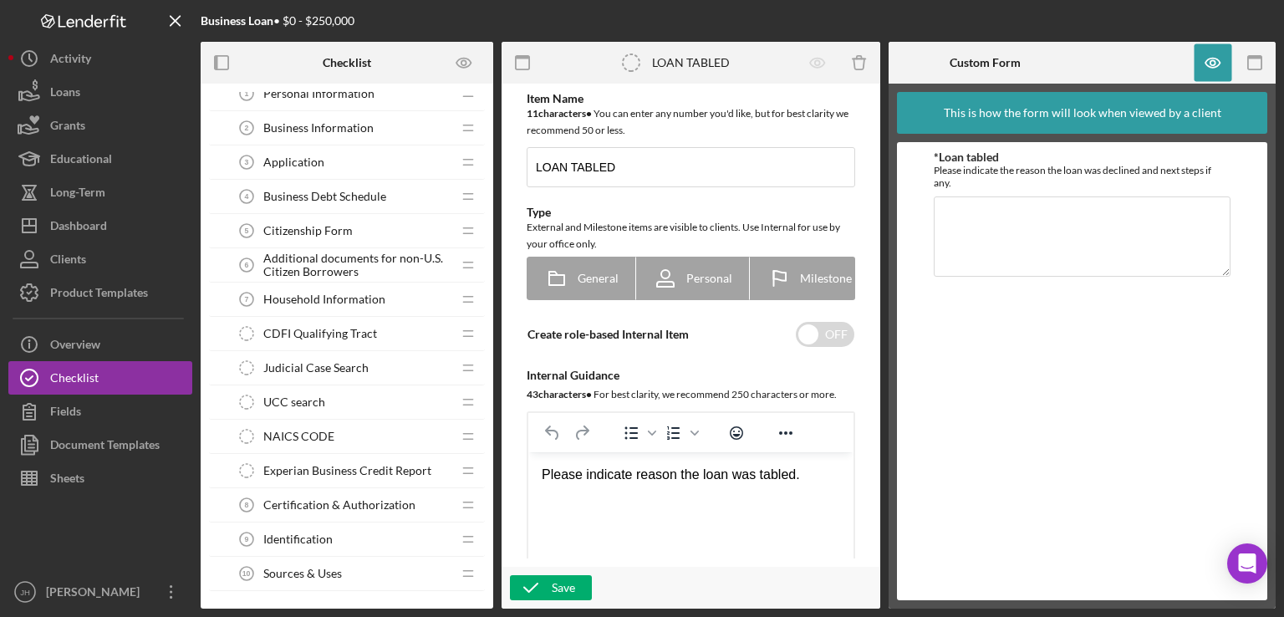
click at [302, 164] on span "Application" at bounding box center [293, 161] width 61 height 13
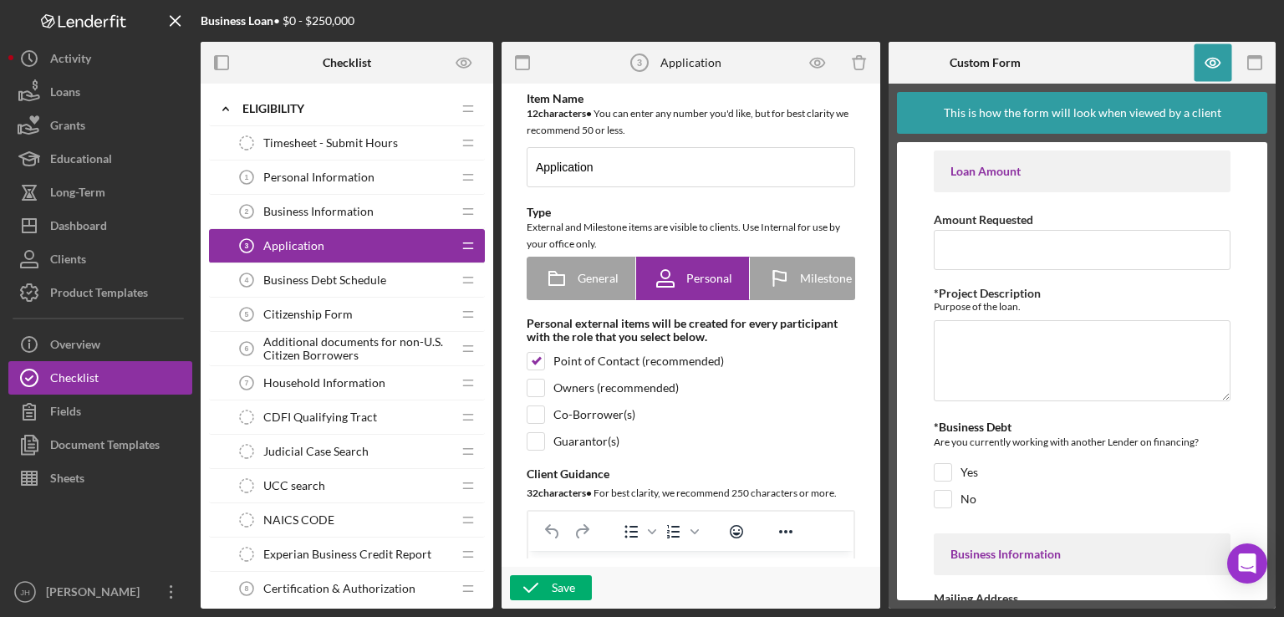
click at [261, 185] on icon "Personal Information 1" at bounding box center [246, 176] width 33 height 33
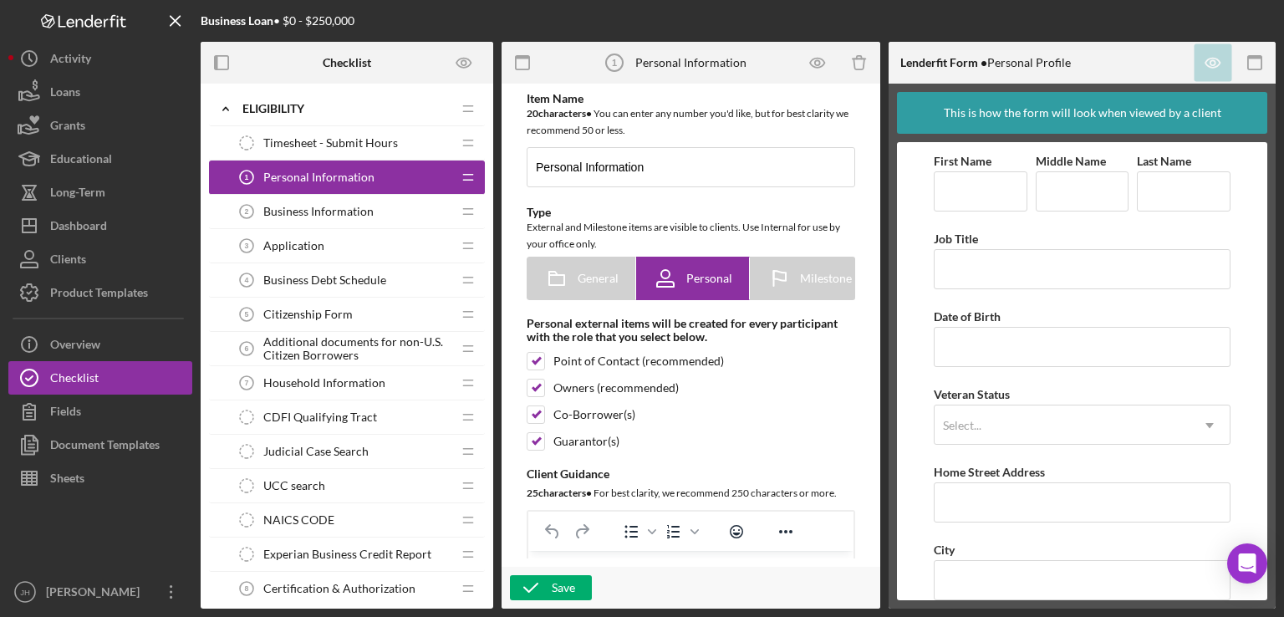
click at [276, 208] on span "Business Information" at bounding box center [318, 211] width 110 height 13
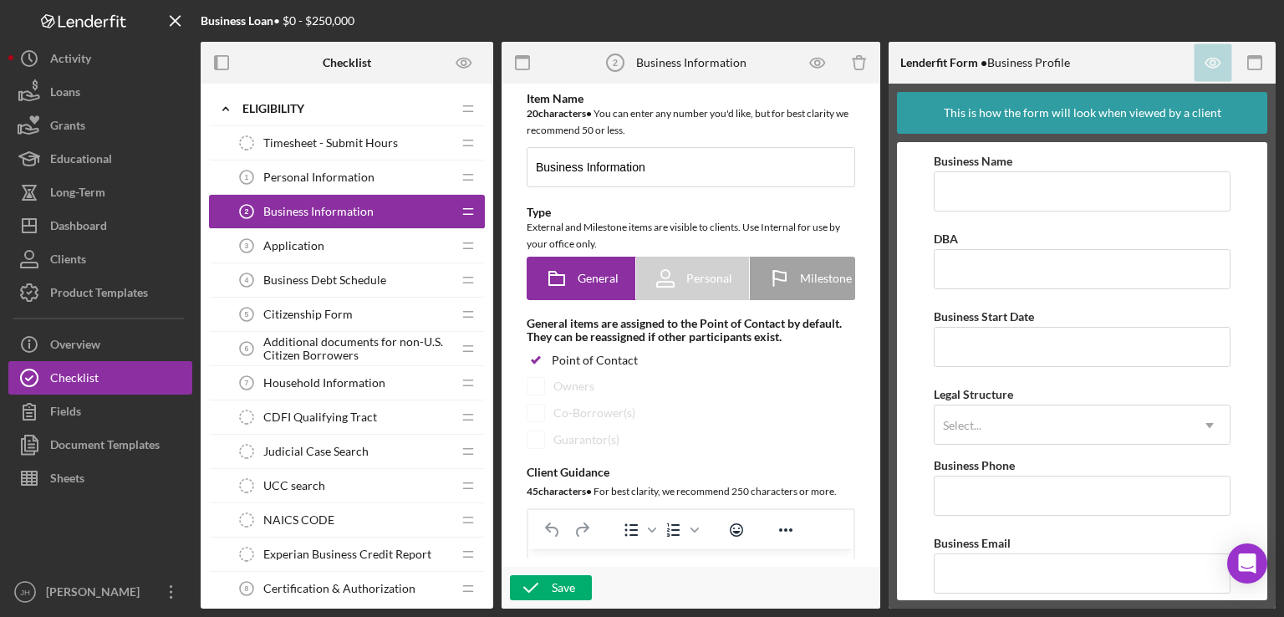
click at [267, 301] on div "Citizenship Form 5 Citizenship Form" at bounding box center [340, 313] width 221 height 33
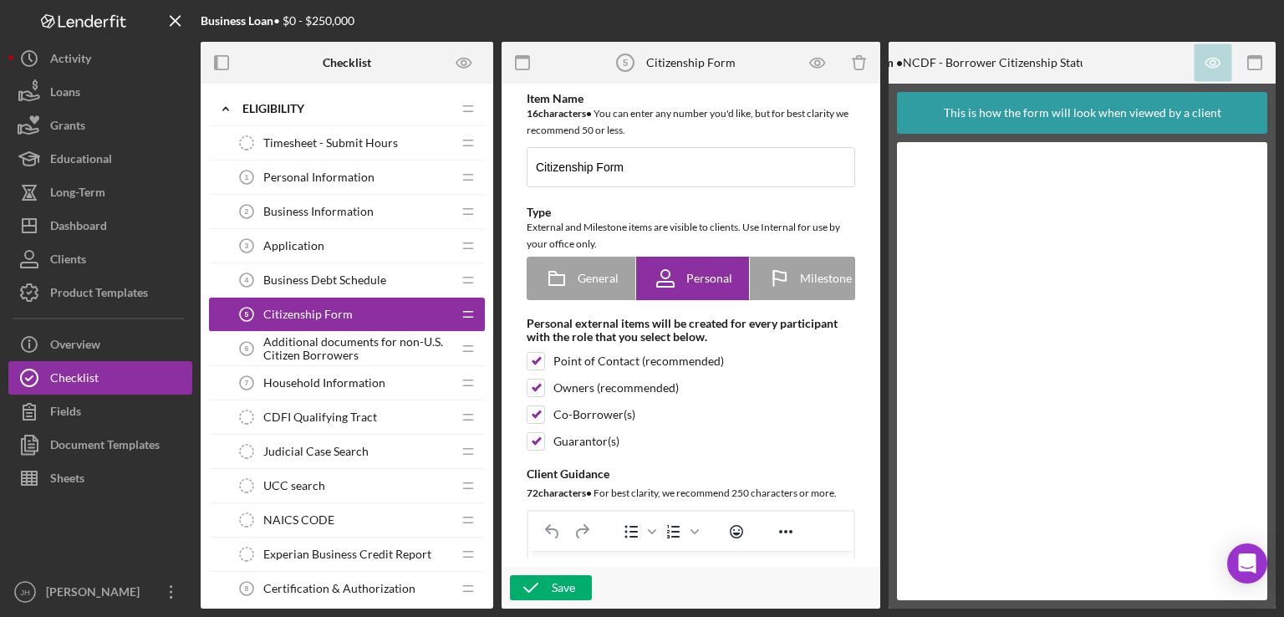
click at [333, 380] on span "Household Information" at bounding box center [324, 382] width 122 height 13
